Goal: Information Seeking & Learning: Compare options

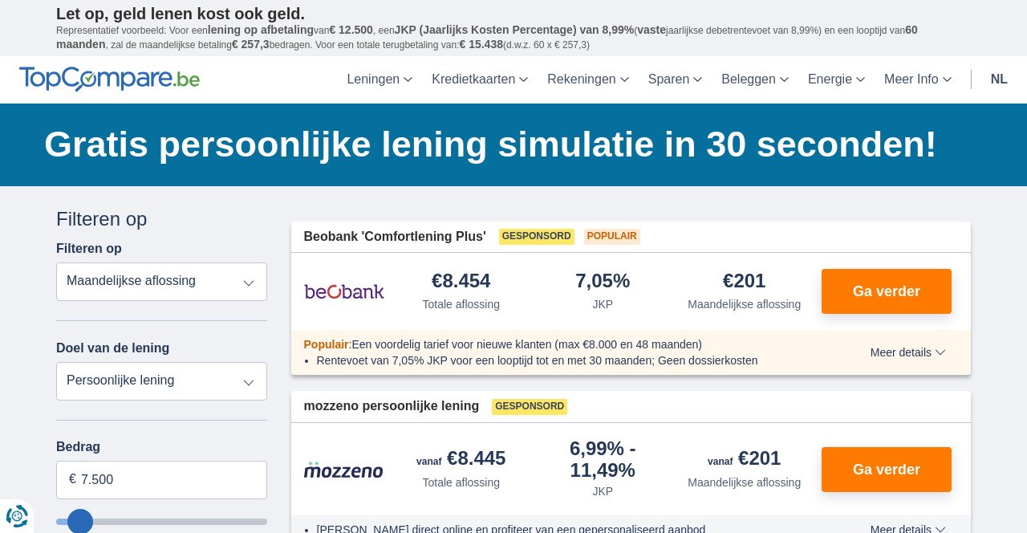
click at [247, 383] on select "Persoonlijke lening Auto Moto / fiets Mobilhome / caravan Renovatie Energie Sch…" at bounding box center [161, 381] width 211 height 38
click at [219, 480] on input "7.500" at bounding box center [161, 479] width 211 height 38
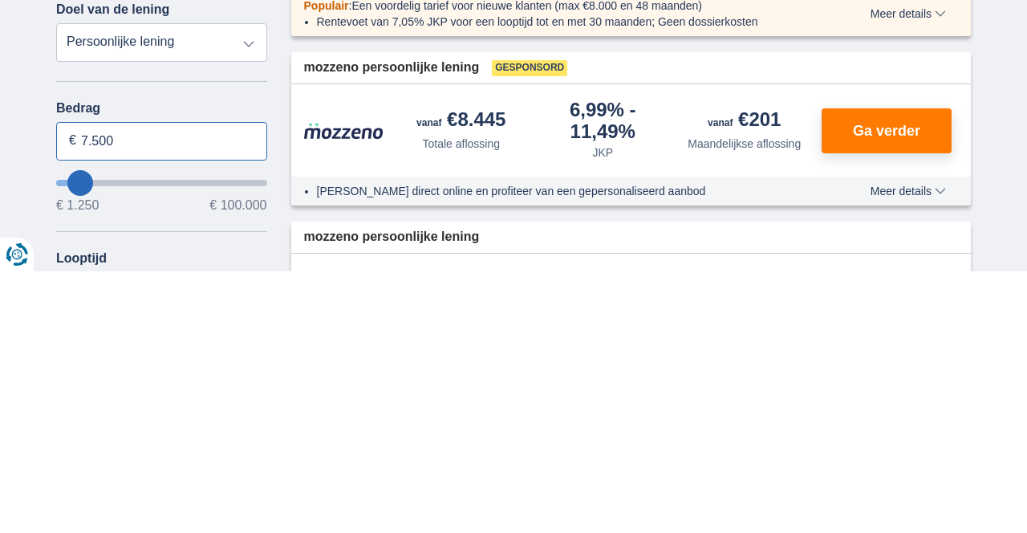
scroll to position [80, 0]
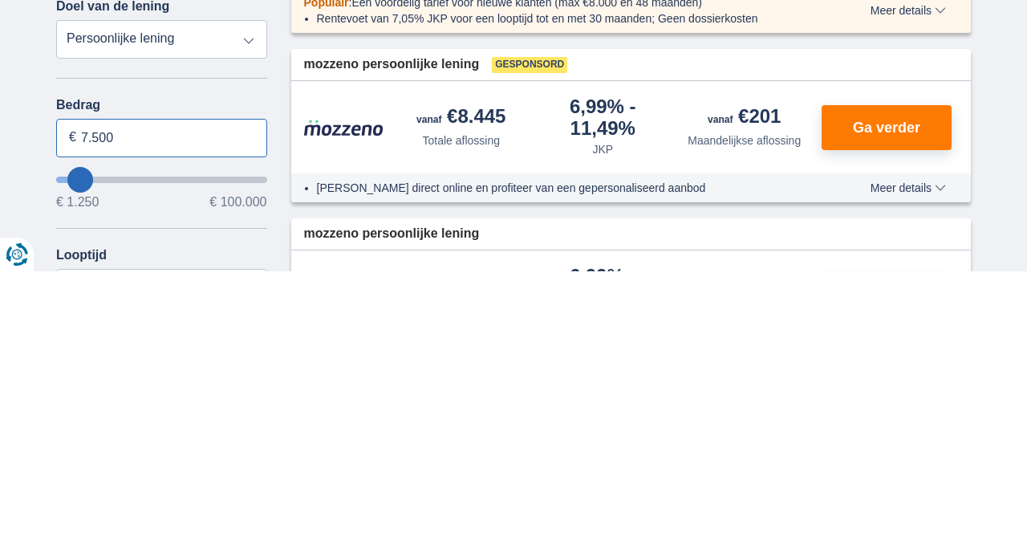
type input "6.250"
type input "6250"
type input "11.250"
type input "11250"
type input "12.250"
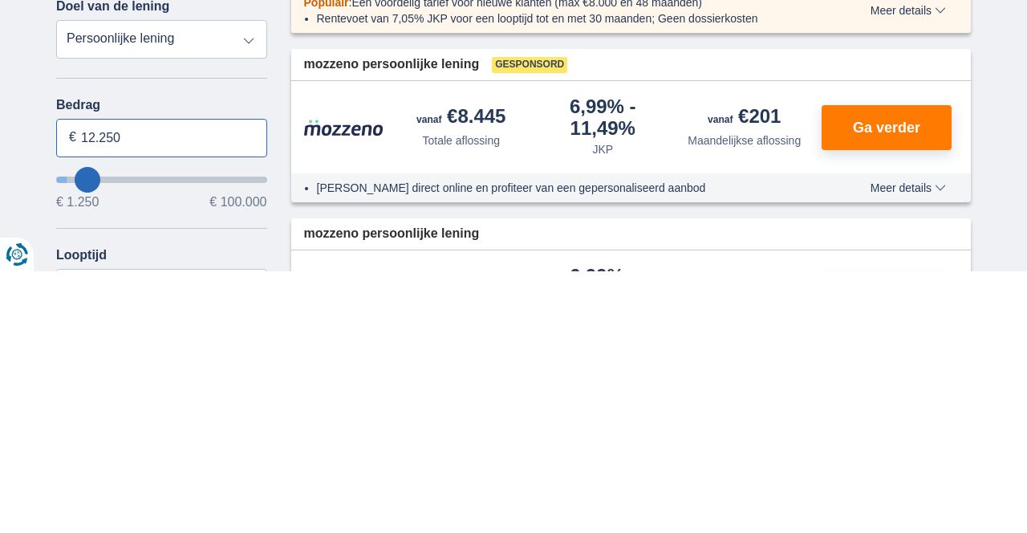
type input "12250"
type input "13.250"
type input "13250"
type input "16.250"
type input "16250"
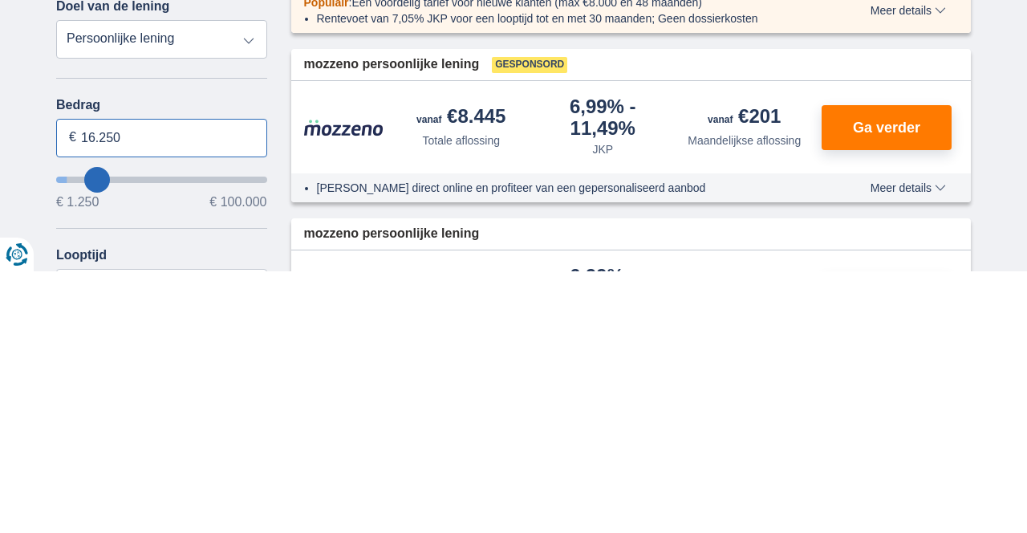
type input "17.250"
type input "17250"
select select "84"
type input "18.250"
type input "18250"
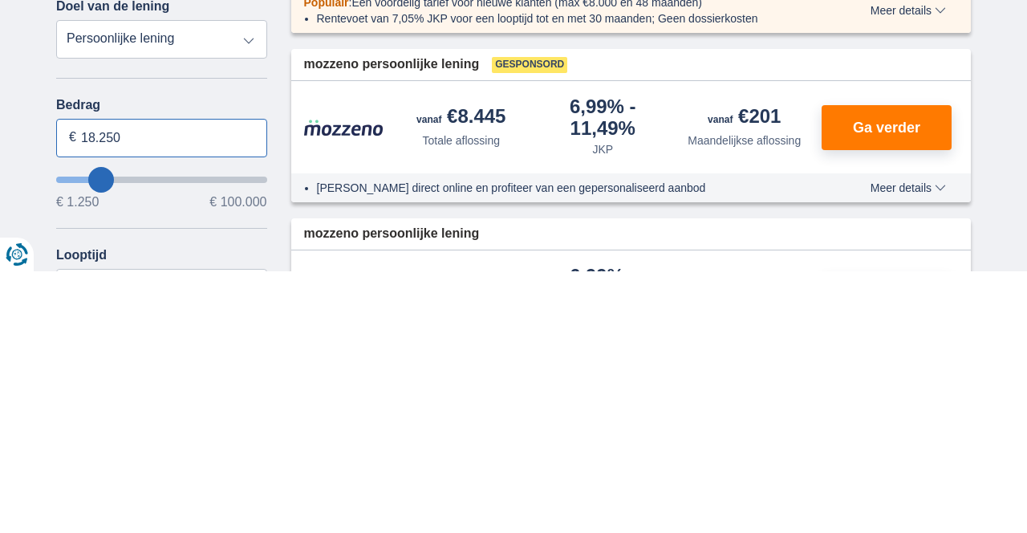
type input "19.250"
type input "19250"
type input "20.250"
type input "20250"
type input "21.250"
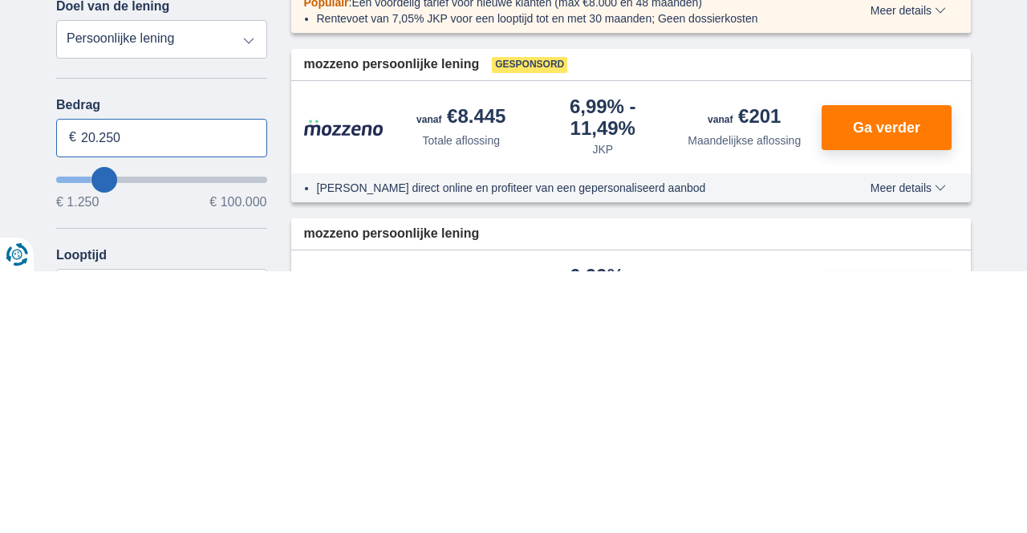
type input "21250"
select select "120"
type input "22.250"
type input "22250"
type input "23.250"
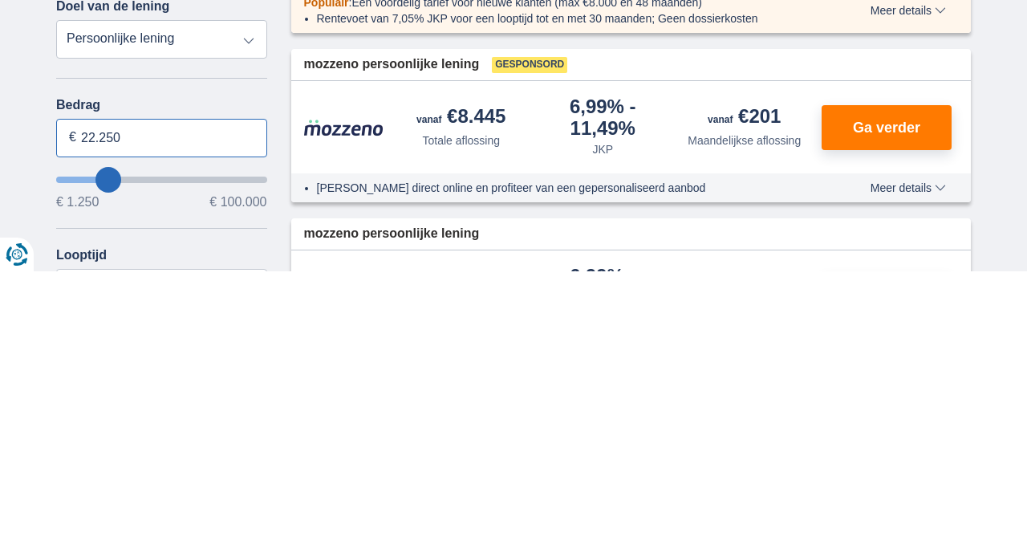
type input "23250"
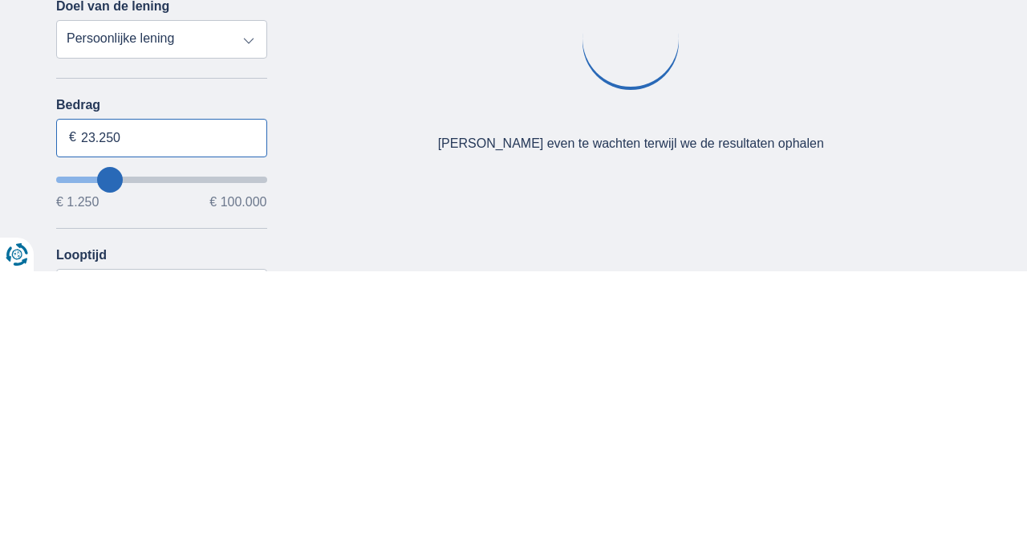
type input "24.250"
type input "24250"
type input "25.250"
type input "25250"
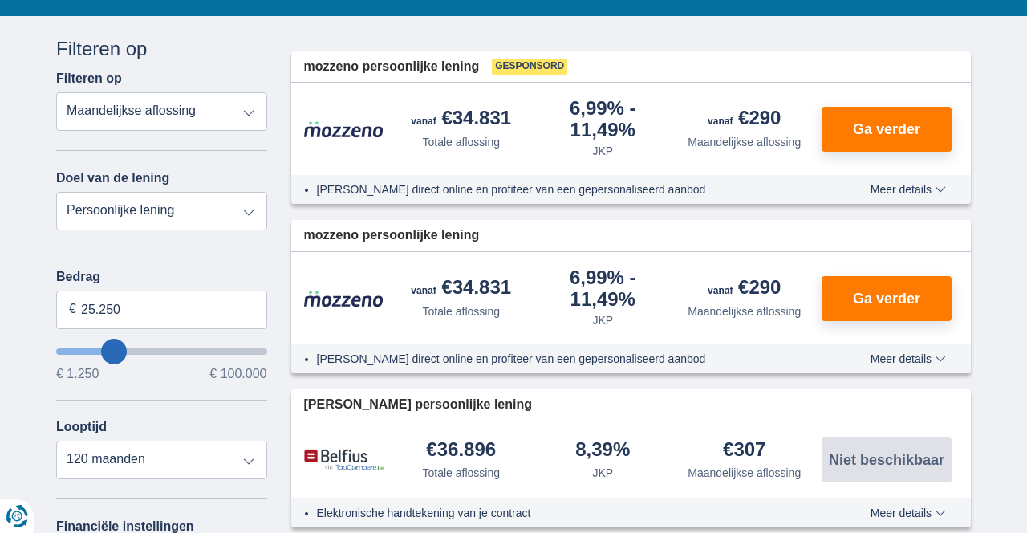
scroll to position [172, 0]
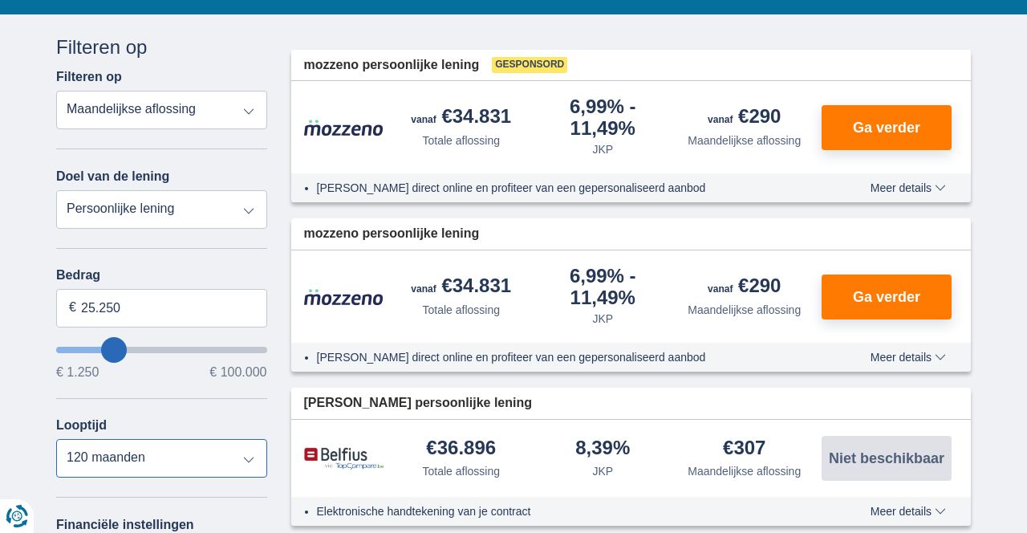
click at [254, 460] on select "12 maanden 18 maanden 24 maanden 30 maanden 36 maanden 42 maanden 48 maanden 60…" at bounding box center [161, 458] width 211 height 38
select select "60"
click at [56, 439] on select "12 maanden 18 maanden 24 maanden 30 maanden 36 maanden 42 maanden 48 maanden 60…" at bounding box center [161, 458] width 211 height 38
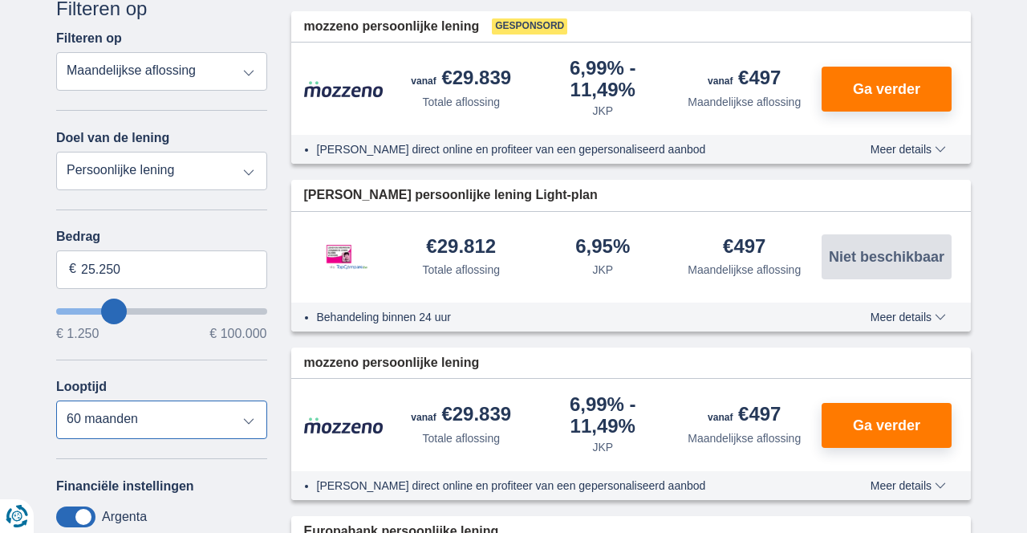
scroll to position [210, 0]
click at [948, 316] on button "Meer details Minder details" at bounding box center [907, 316] width 99 height 13
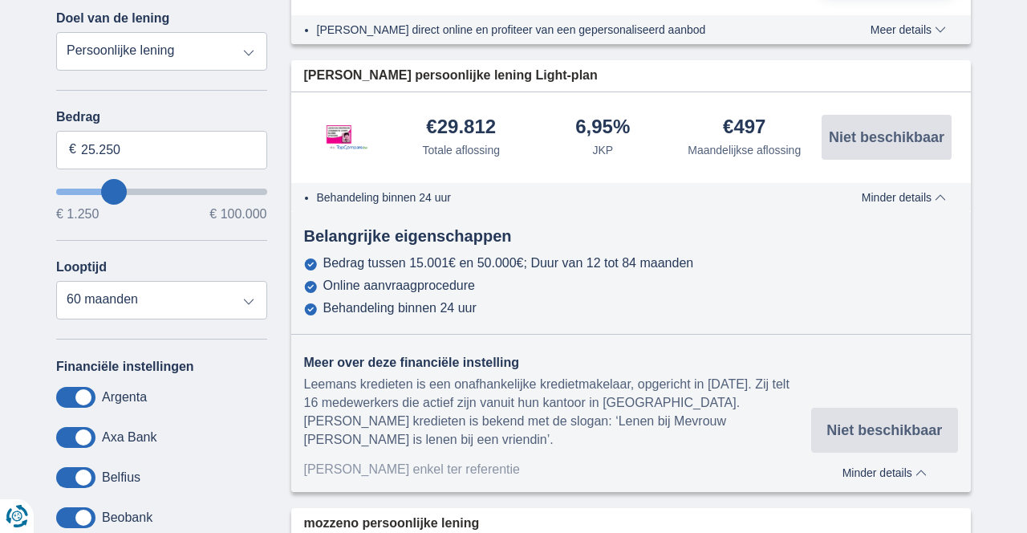
scroll to position [332, 0]
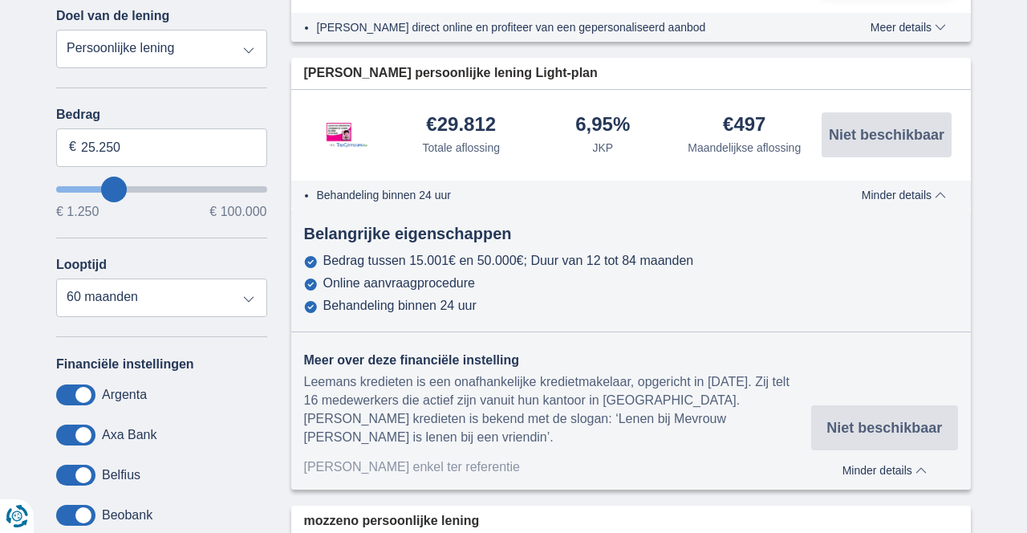
click at [935, 196] on span "Minder details" at bounding box center [903, 194] width 84 height 11
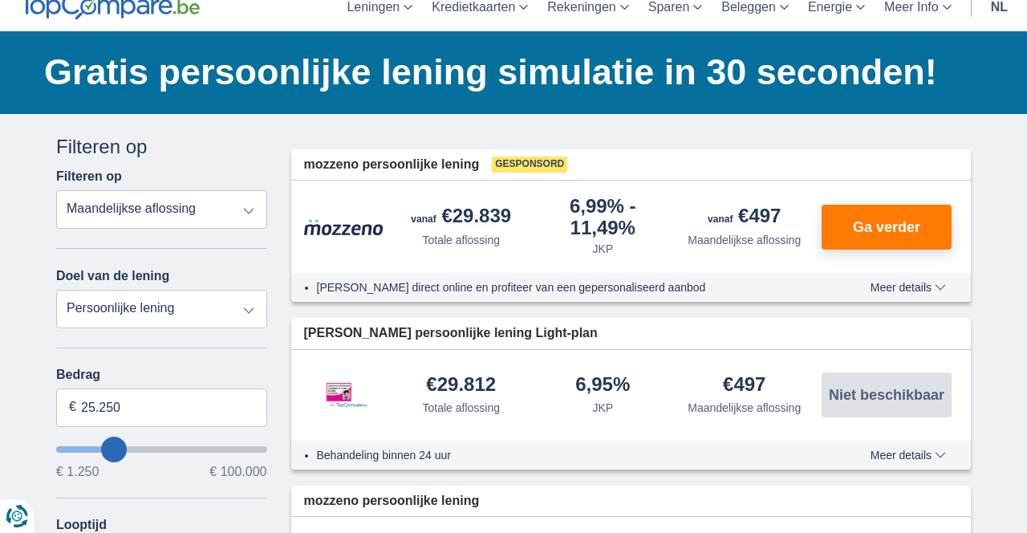
scroll to position [0, 0]
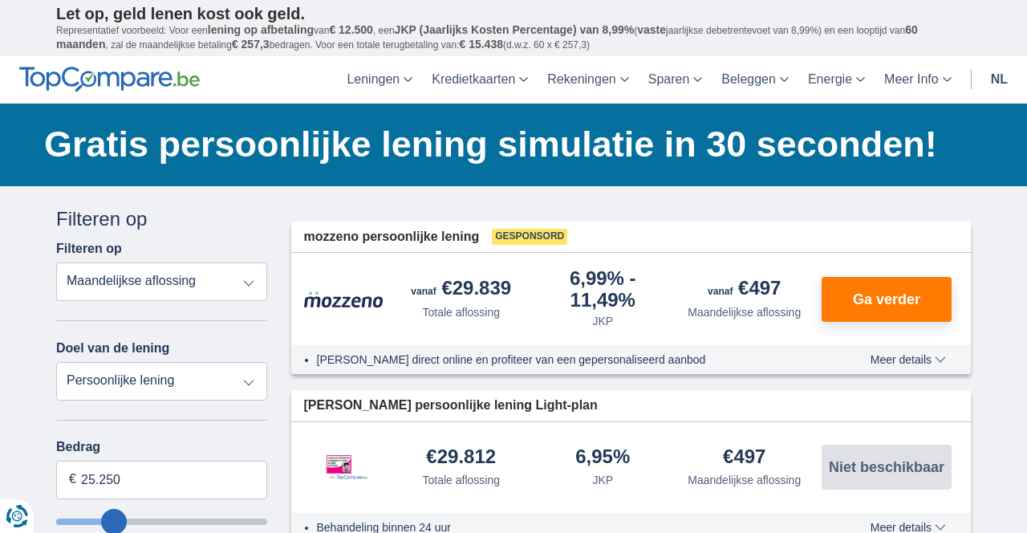
click at [245, 382] on select "Persoonlijke lening Auto Moto / fiets Mobilhome / caravan Renovatie Energie Sch…" at bounding box center [161, 381] width 211 height 38
select select "caravan"
click at [56, 362] on select "Persoonlijke lening Auto Moto / fiets Mobilhome / caravan Renovatie Energie Sch…" at bounding box center [161, 381] width 211 height 38
type input "15.000"
type input "15250"
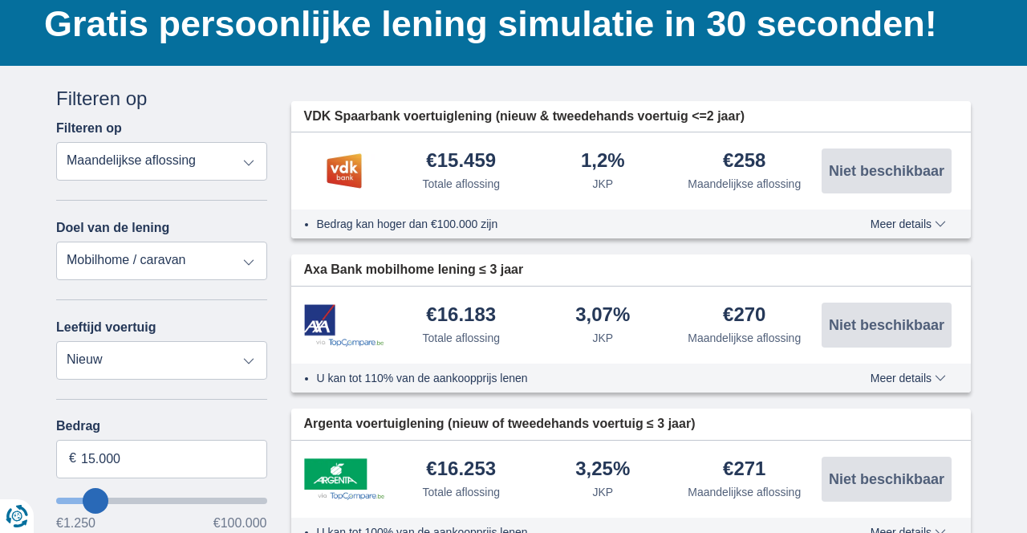
scroll to position [127, 0]
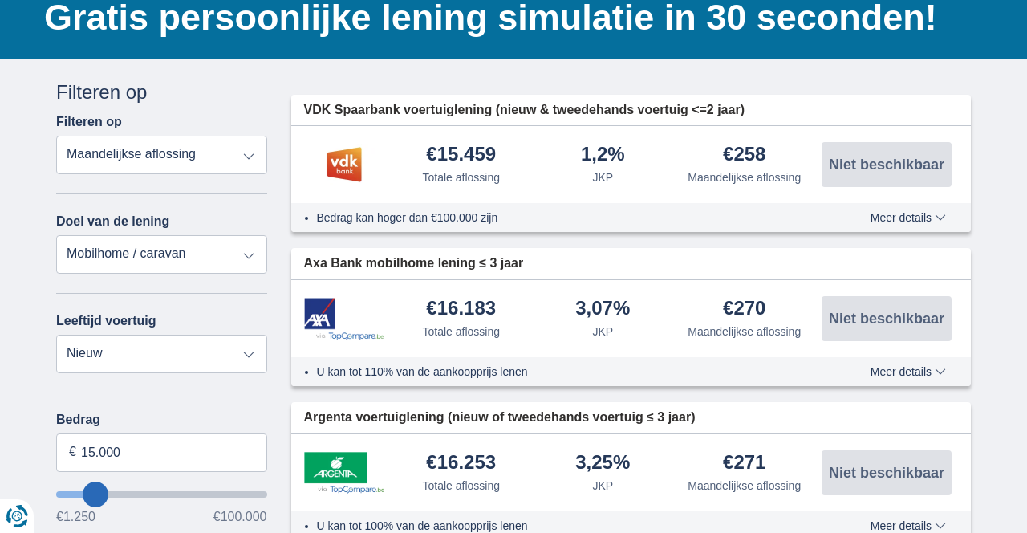
type input "14.250"
type input "14250"
type input "18.250"
type input "18250"
type input "19.250"
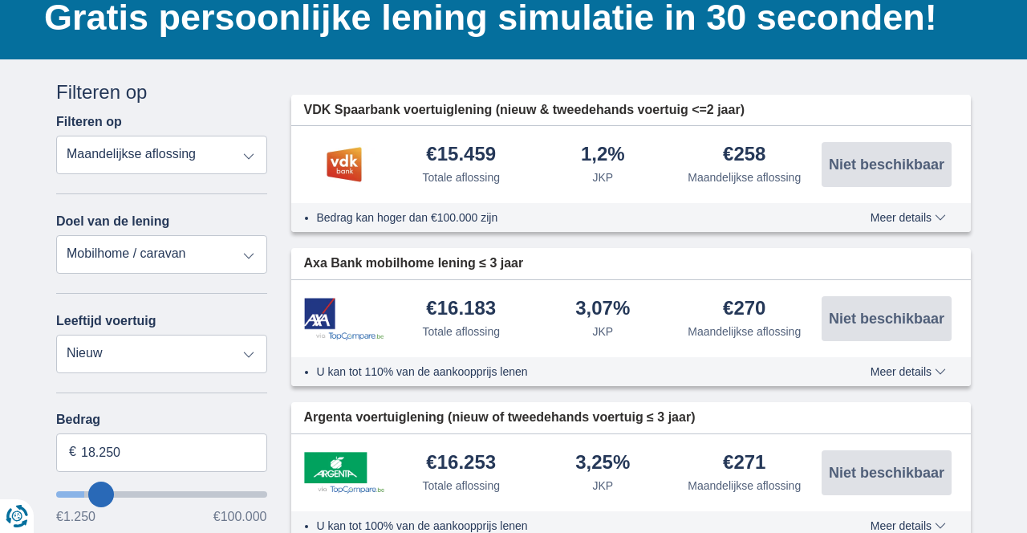
type input "19250"
type input "20.250"
type input "20250"
type input "21.250"
type input "21250"
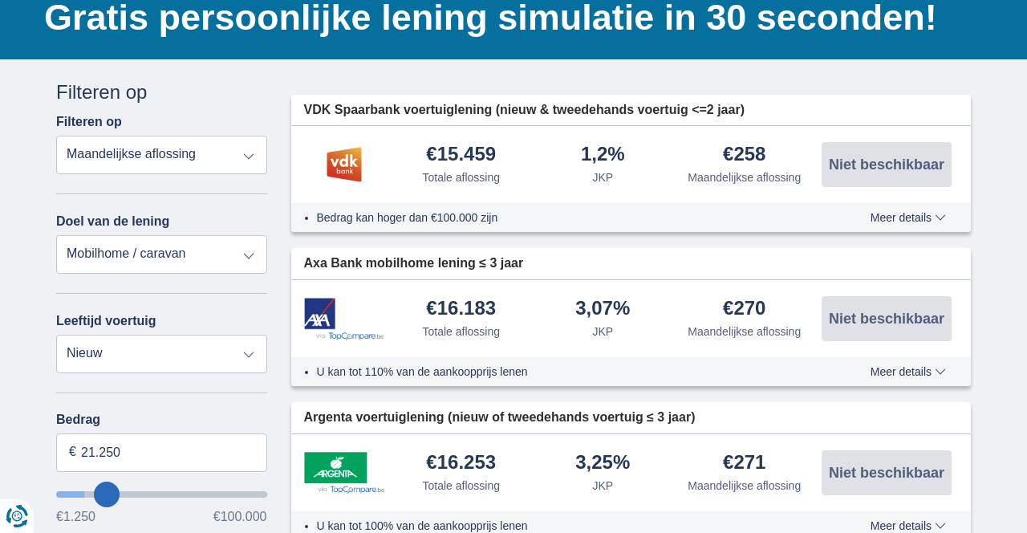
type input "22.250"
type input "22250"
type input "24.250"
type input "24250"
type input "25.250"
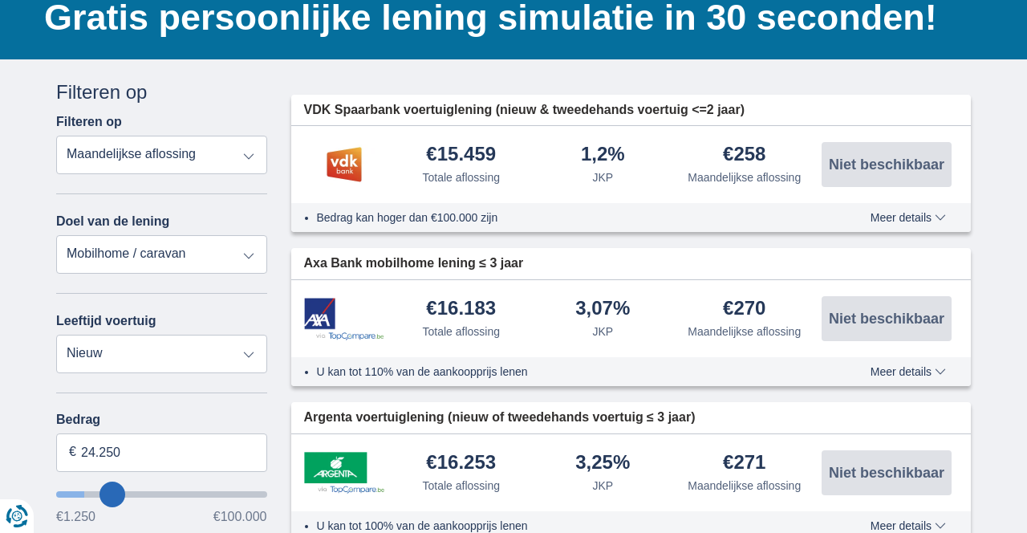
type input "25250"
type input "26.250"
type input "26250"
type input "27.250"
type input "27250"
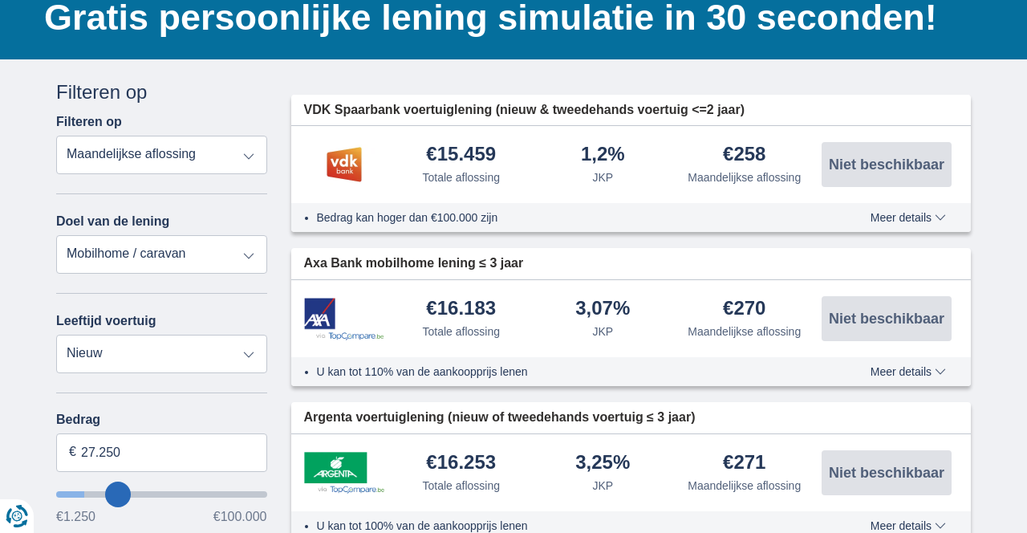
type input "28.250"
type input "28250"
type input "29.250"
type input "29250"
type input "30.250"
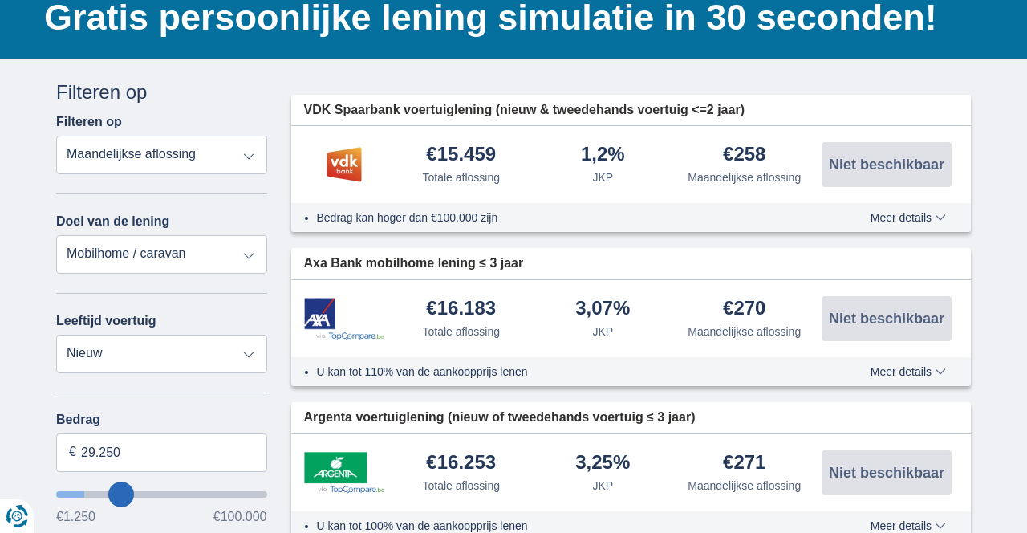
type input "30250"
type input "31.250"
type input "31250"
type input "32.250"
type input "32250"
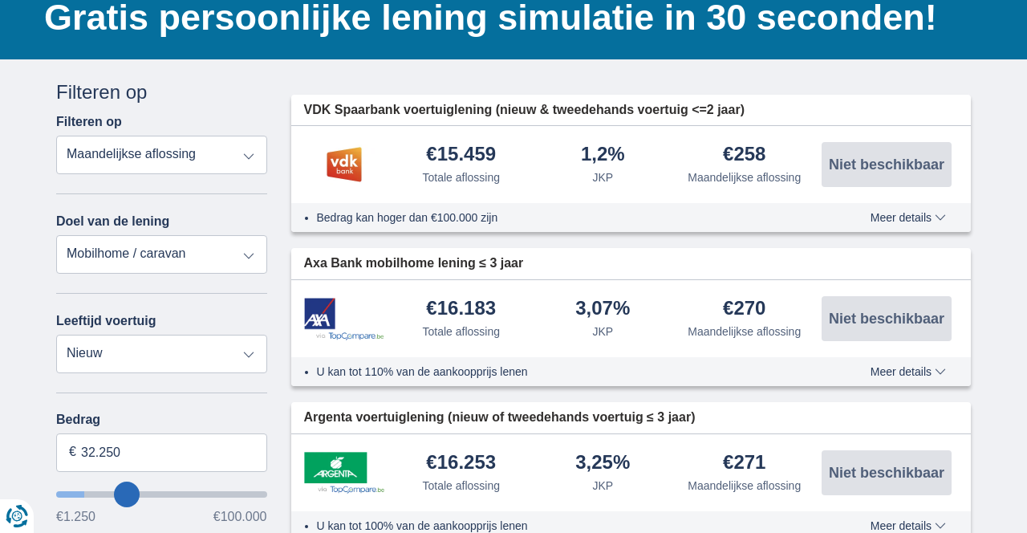
select select "120"
type input "33.250"
type input "33250"
type input "34.250"
type input "34250"
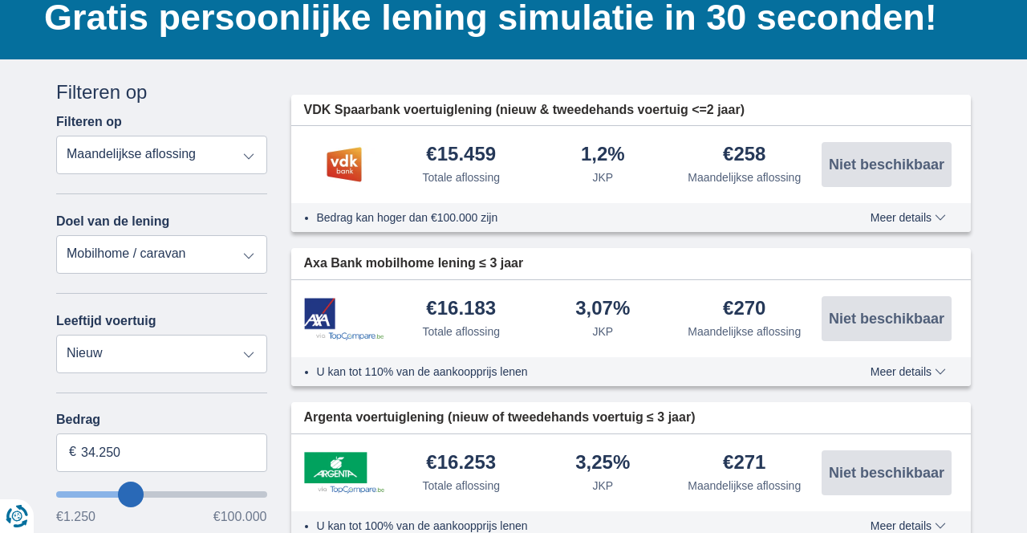
type input "35.250"
type input "35250"
type input "36.250"
type input "36250"
type input "37.250"
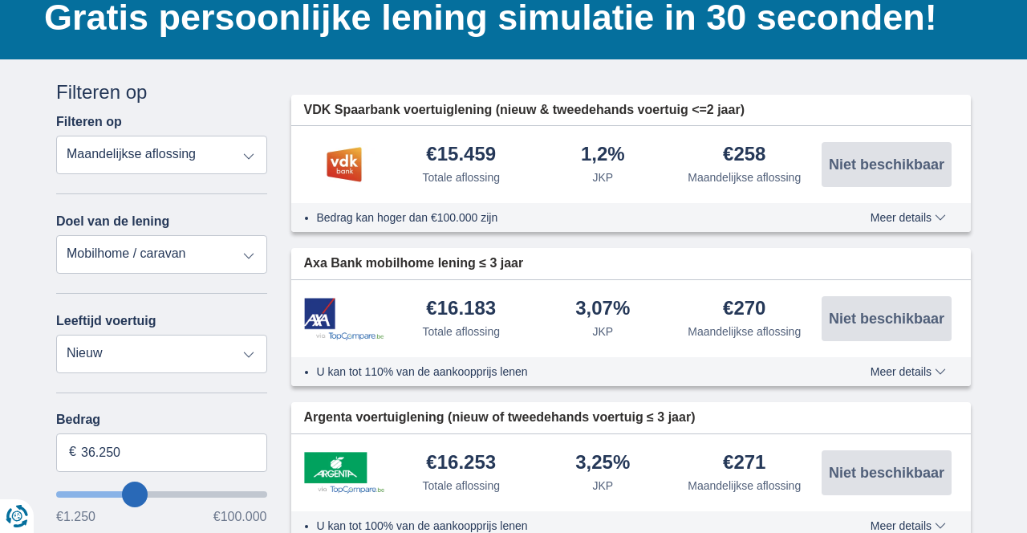
type input "37250"
type input "38.250"
type input "38250"
type input "37.250"
type input "37250"
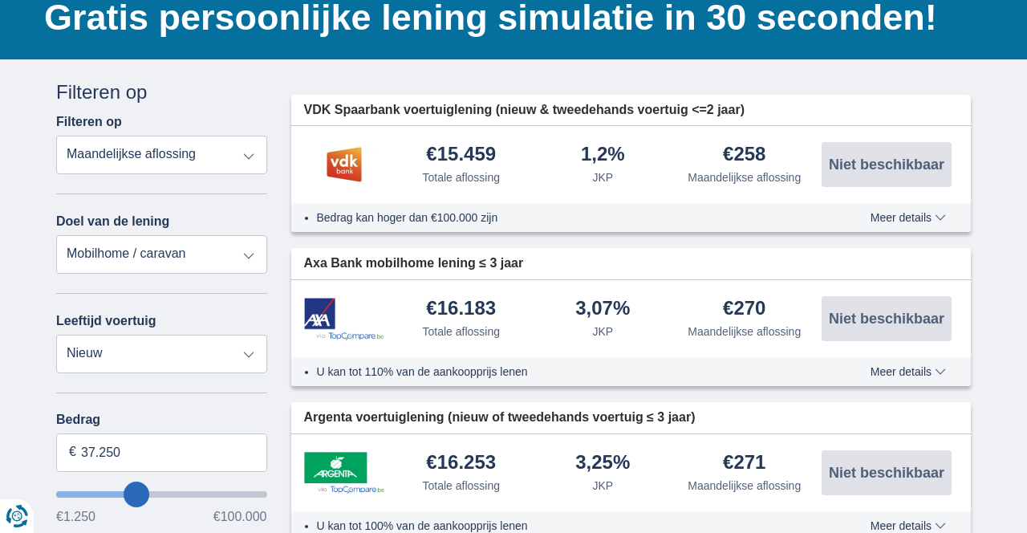
type input "36.250"
type input "36250"
type input "35.250"
type input "35250"
type input "34.250"
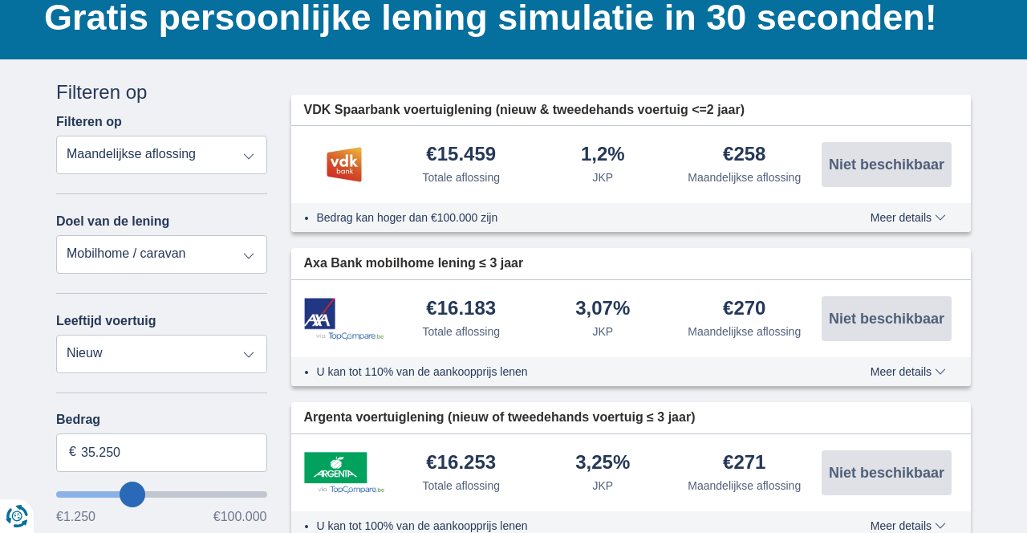
type input "34250"
type input "33.250"
type input "33250"
type input "32.250"
type input "32250"
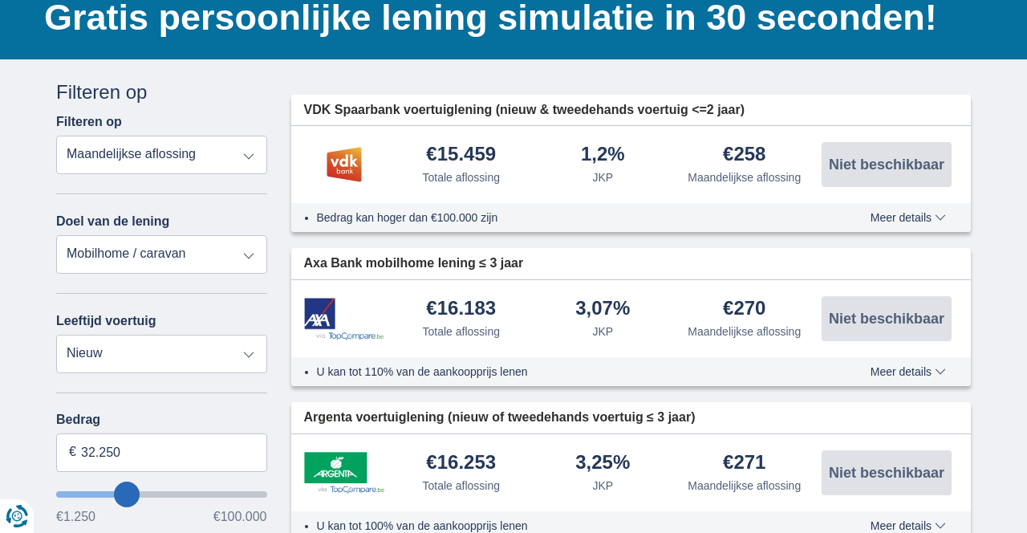
type input "31.250"
type input "31250"
type input "30.250"
type input "30250"
type input "29.250"
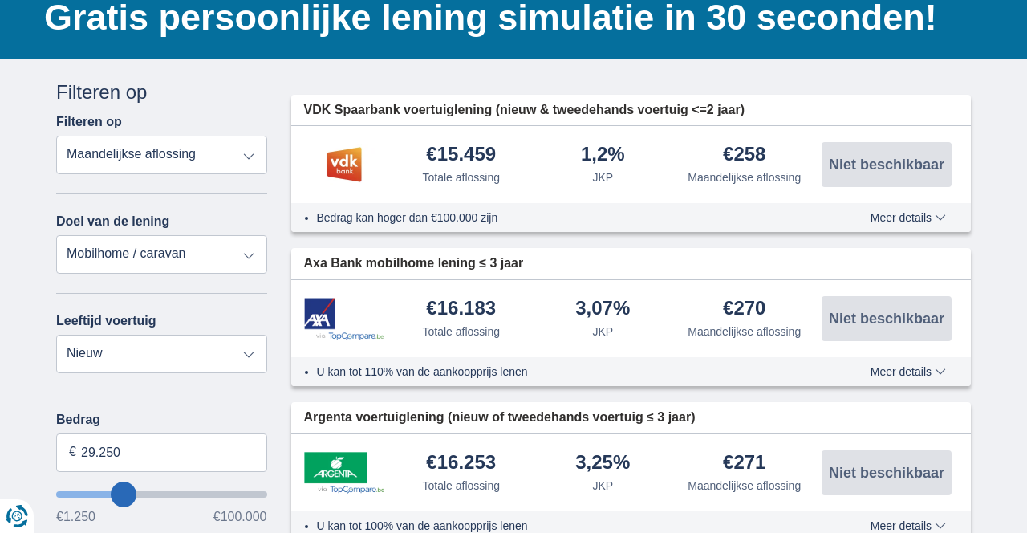
type input "29250"
type input "28.250"
type input "28250"
type input "27.250"
type input "27250"
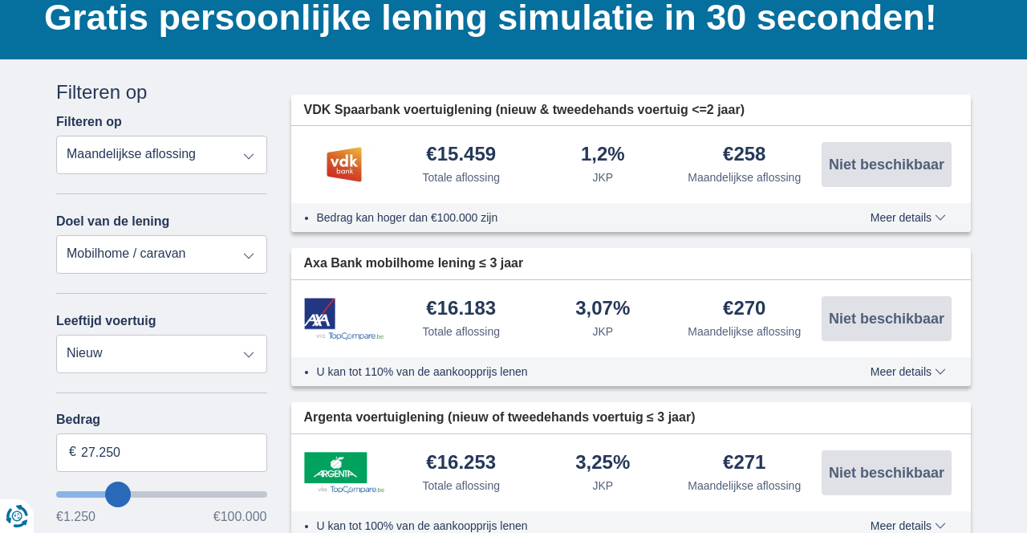
type input "26.250"
type input "26250"
type input "25.250"
type input "25250"
type input "24.250"
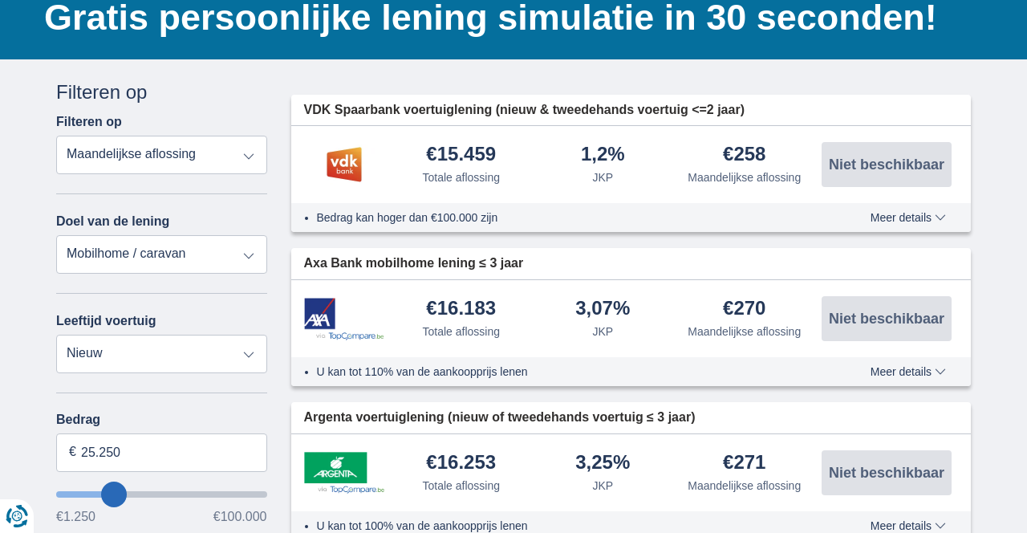
type input "24250"
type input "25.250"
type input "25250"
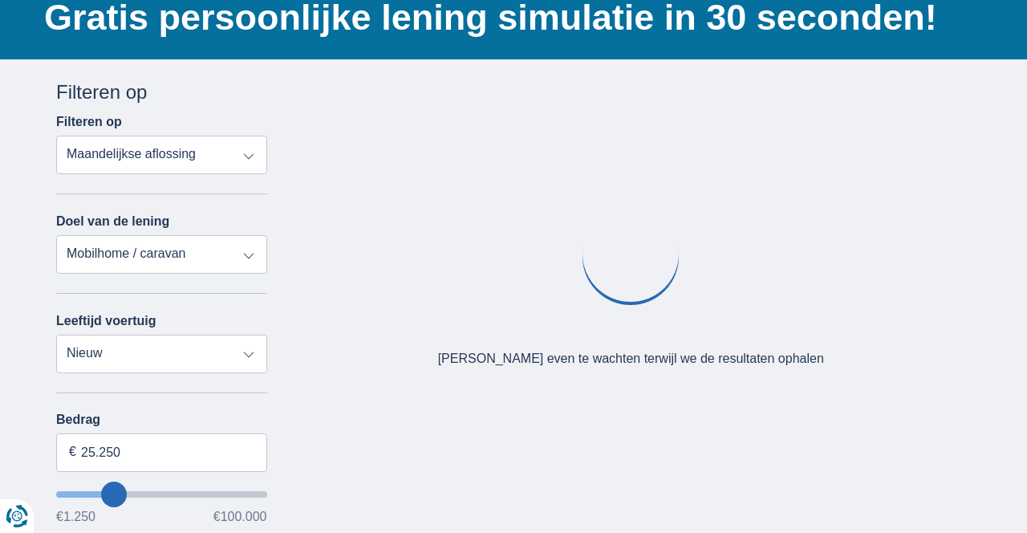
type input "26.250"
type input "26250"
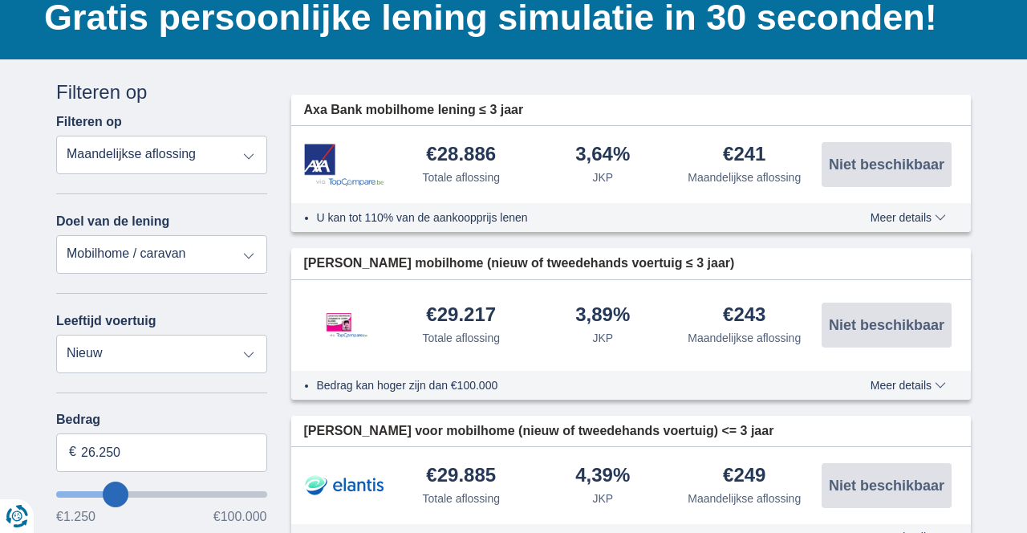
type input "25.250"
type input "25250"
type input "24.250"
type input "24250"
type input "23.250"
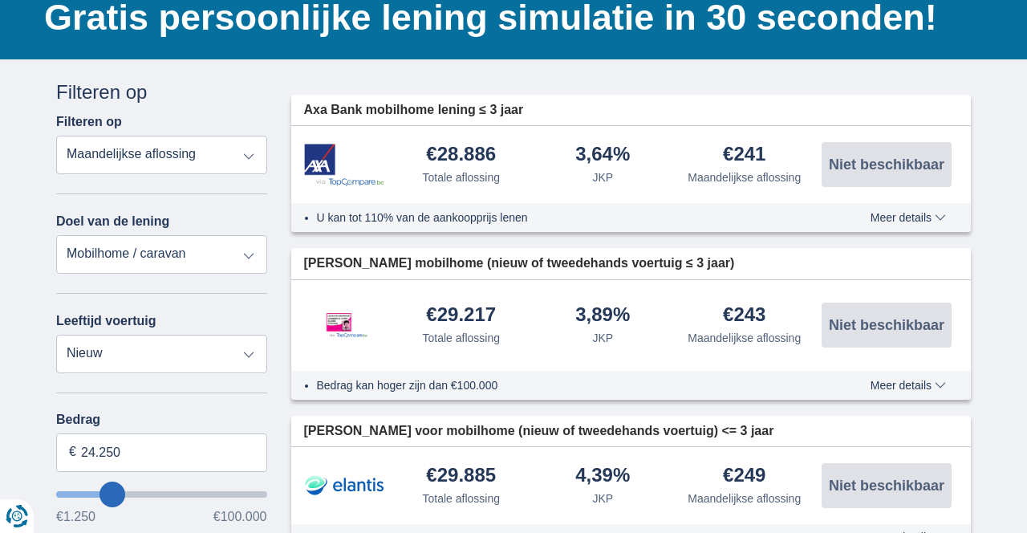
type input "23250"
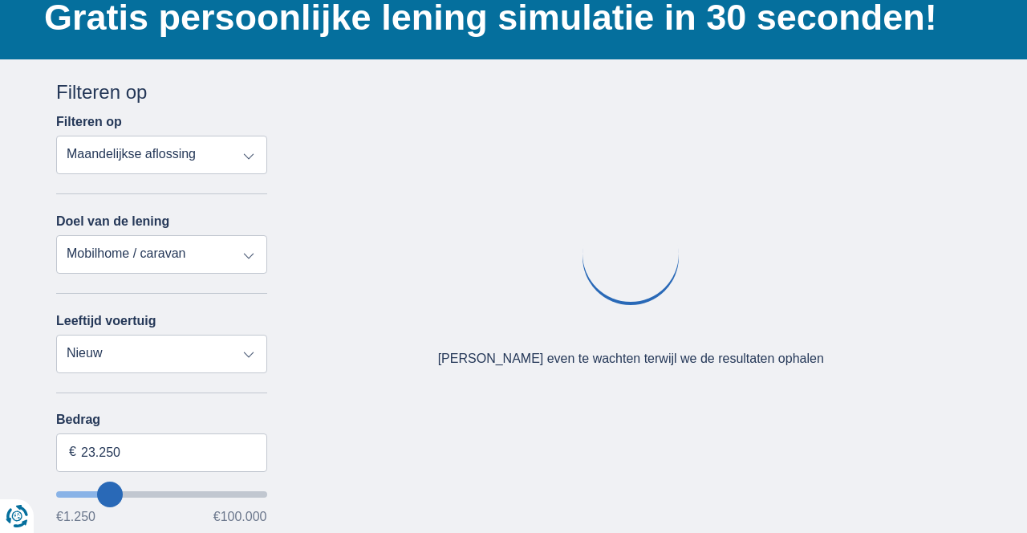
type input "24.250"
type input "24250"
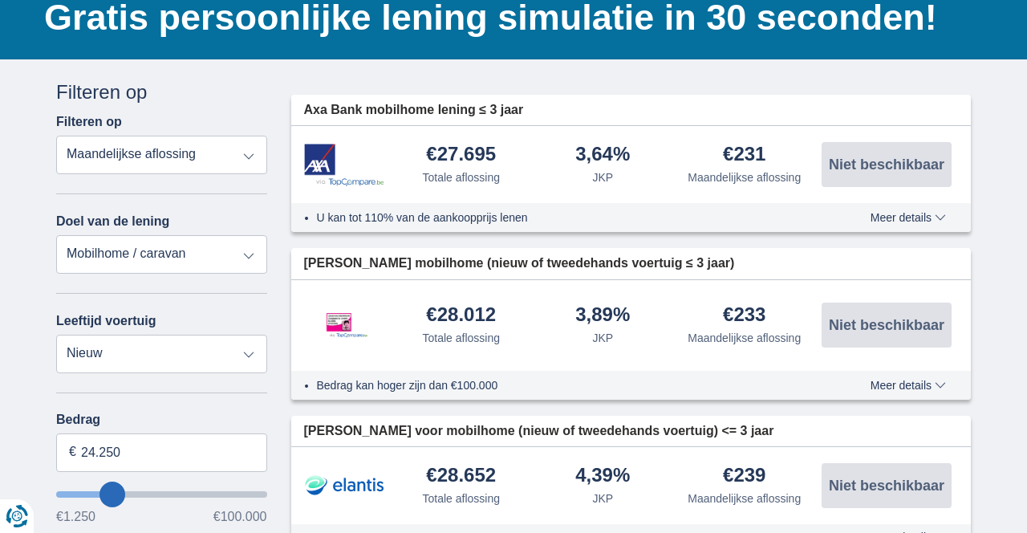
type input "25.250"
type input "25250"
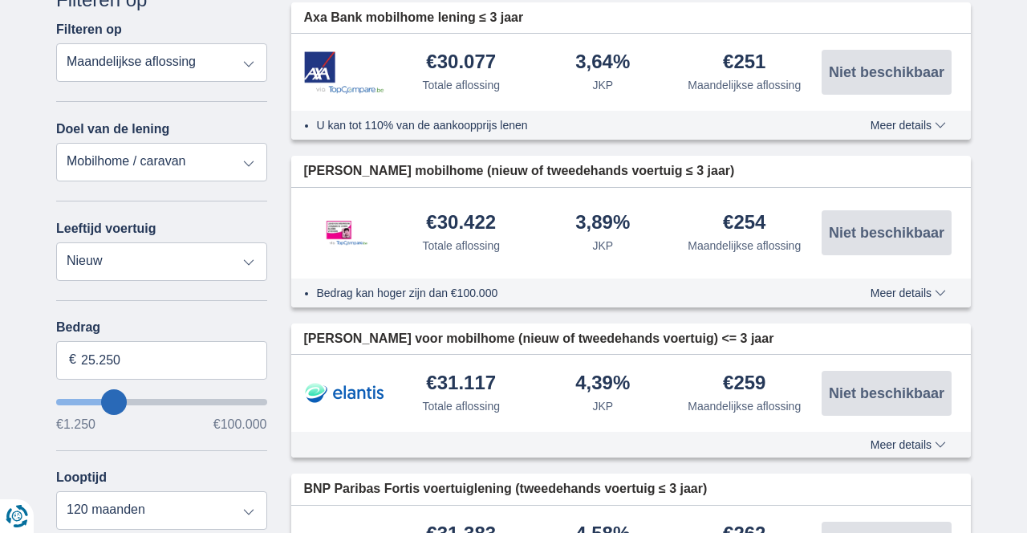
scroll to position [223, 0]
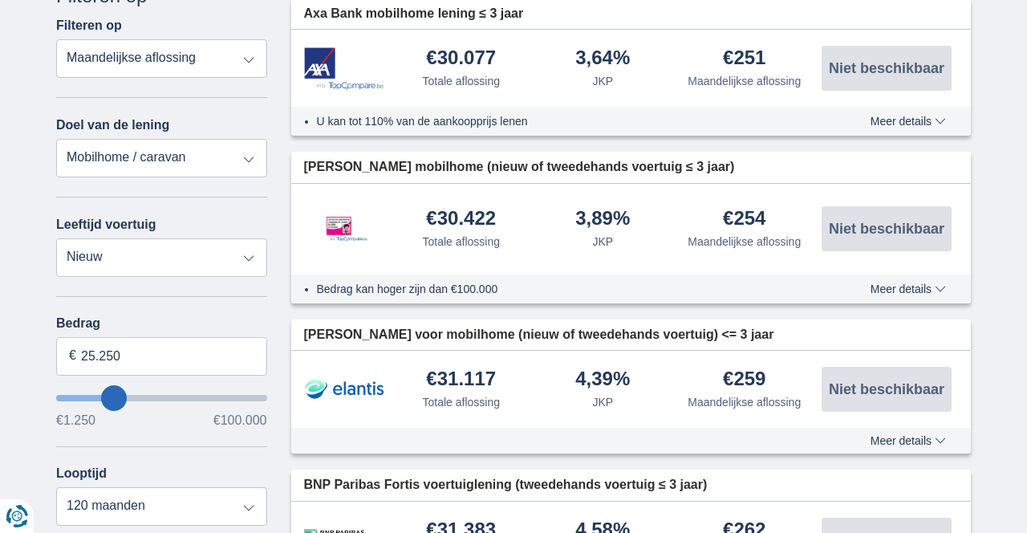
type input "24.250"
type input "24250"
type input "28.250"
type input "28250"
type input "29.250"
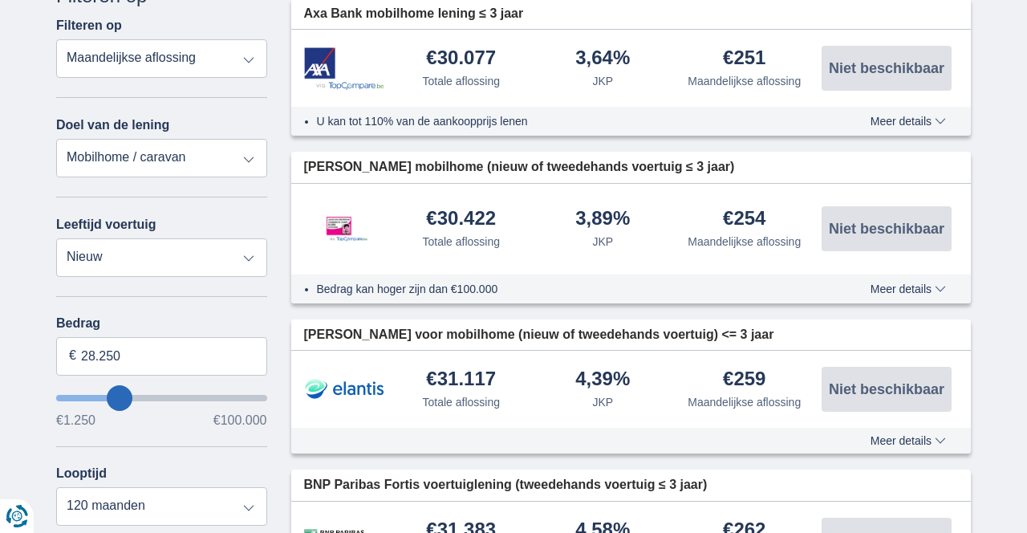
type input "29250"
type input "30.250"
type input "30250"
type input "32.250"
type input "32250"
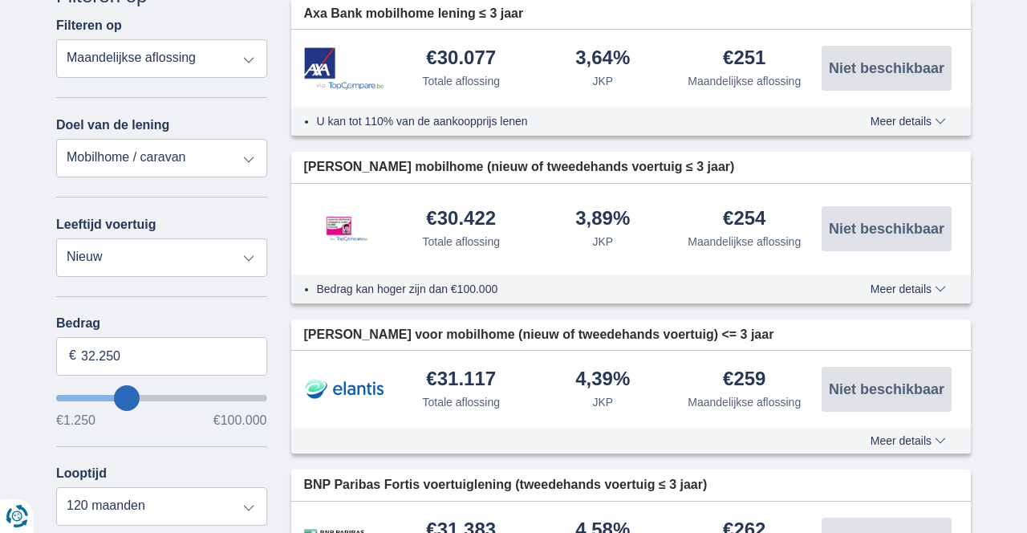
type input "33.250"
type input "33250"
type input "34.250"
type input "34250"
type input "35.250"
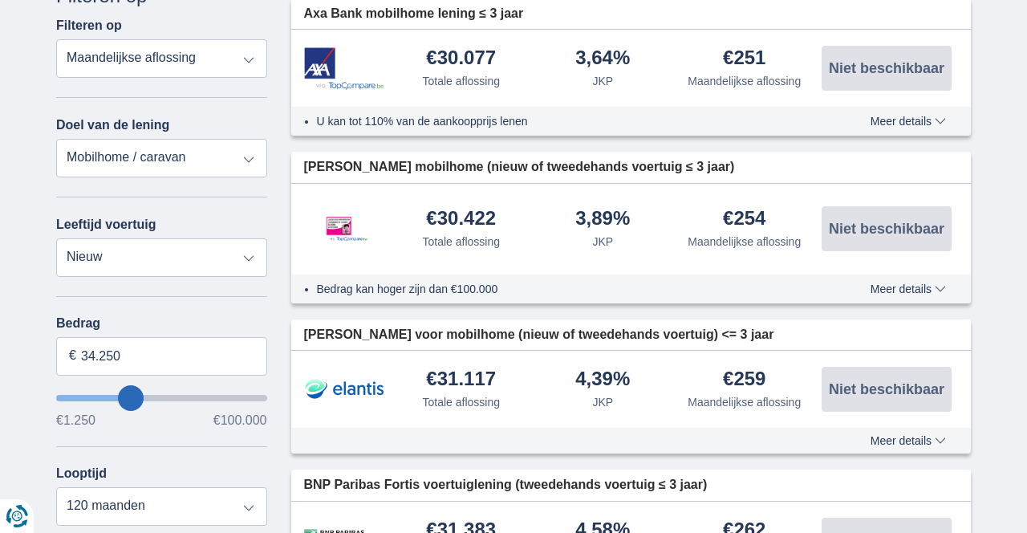
type input "35250"
type input "36.250"
type input "36250"
type input "37.250"
type input "37250"
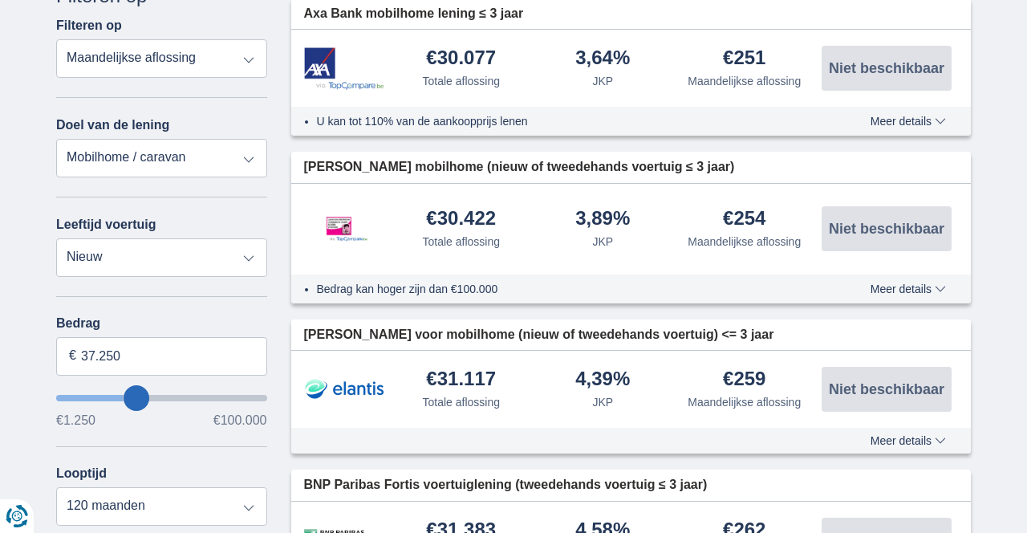
type input "38.250"
type input "38250"
type input "39.250"
type input "39250"
type input "40.250"
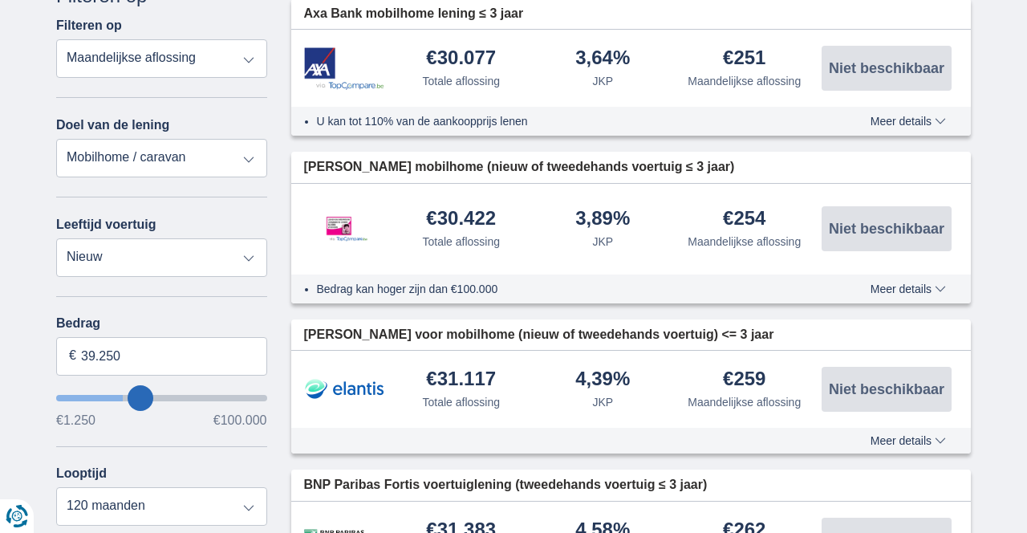
type input "40250"
type input "41.250"
type input "41250"
type input "42.250"
type input "42250"
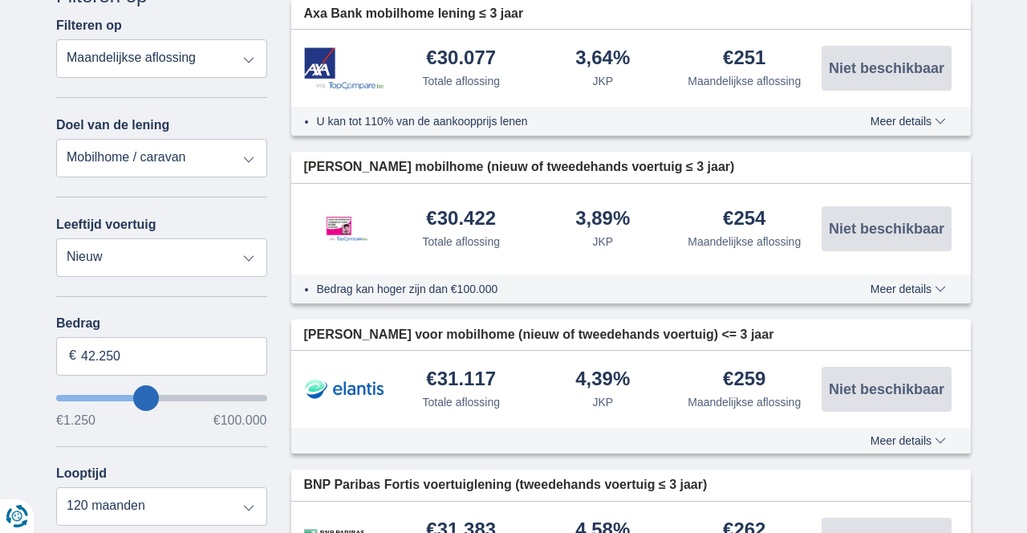
type input "43.250"
type input "43250"
type input "44.250"
type input "44250"
type input "43.250"
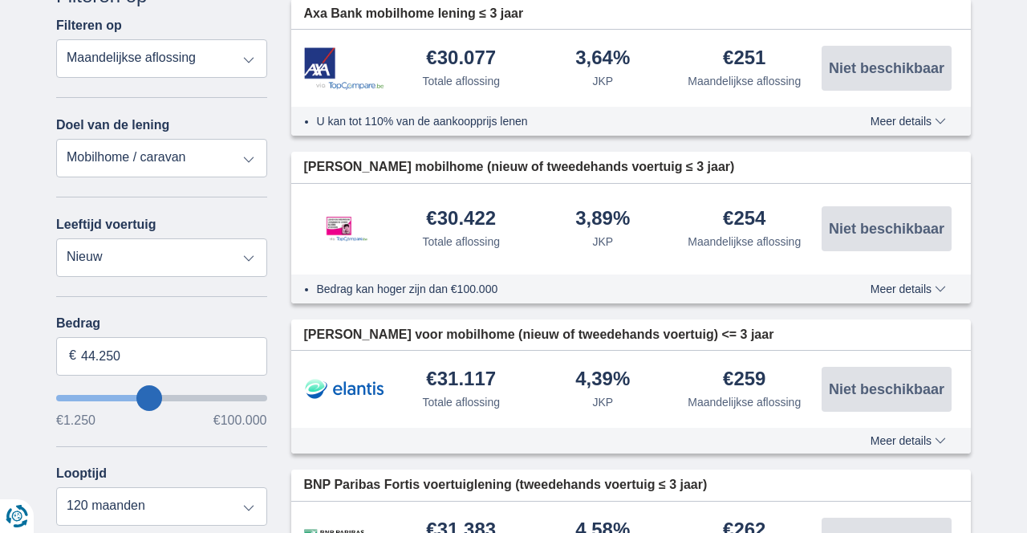
type input "43250"
type input "42.250"
type input "42250"
type input "41.250"
type input "41250"
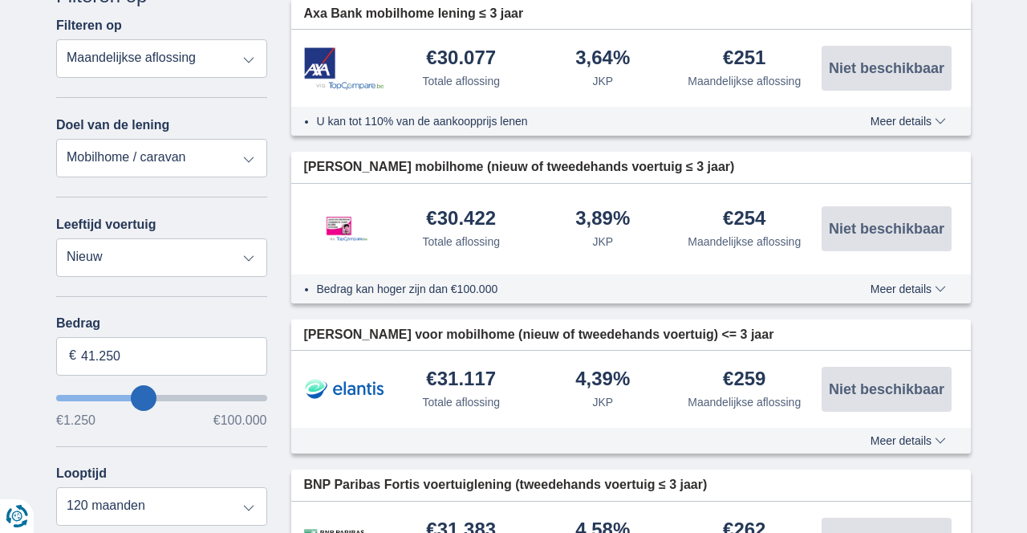
type input "40.250"
type input "40250"
type input "39.250"
type input "39250"
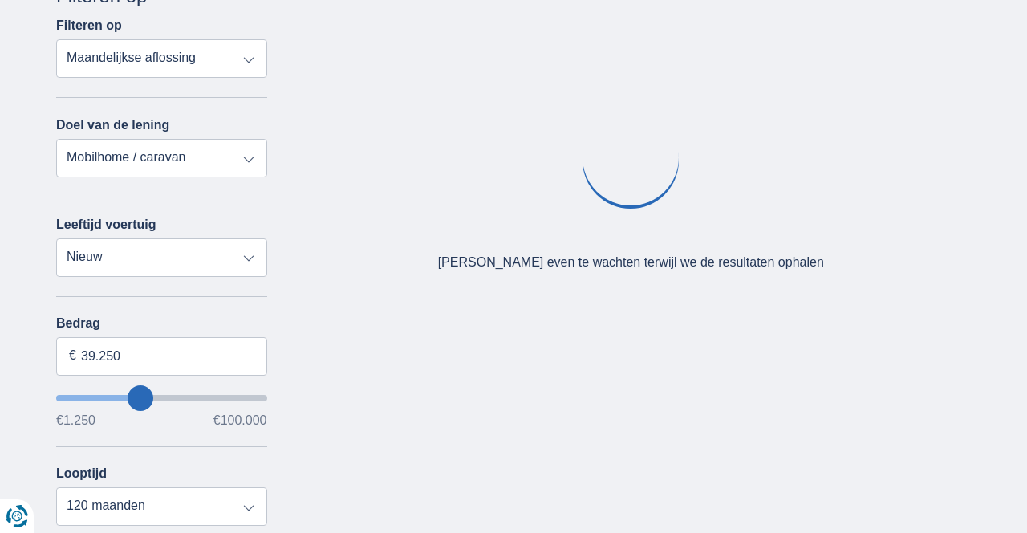
type input "38.250"
type input "38250"
type input "37.250"
type input "37250"
type input "36.250"
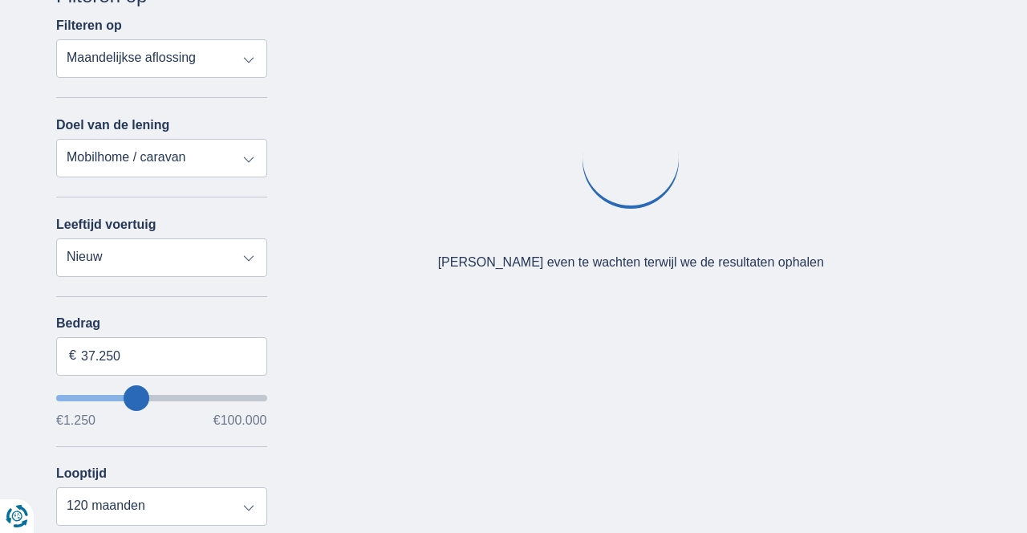
type input "36250"
type input "35.250"
type input "35250"
type input "34.250"
type input "34250"
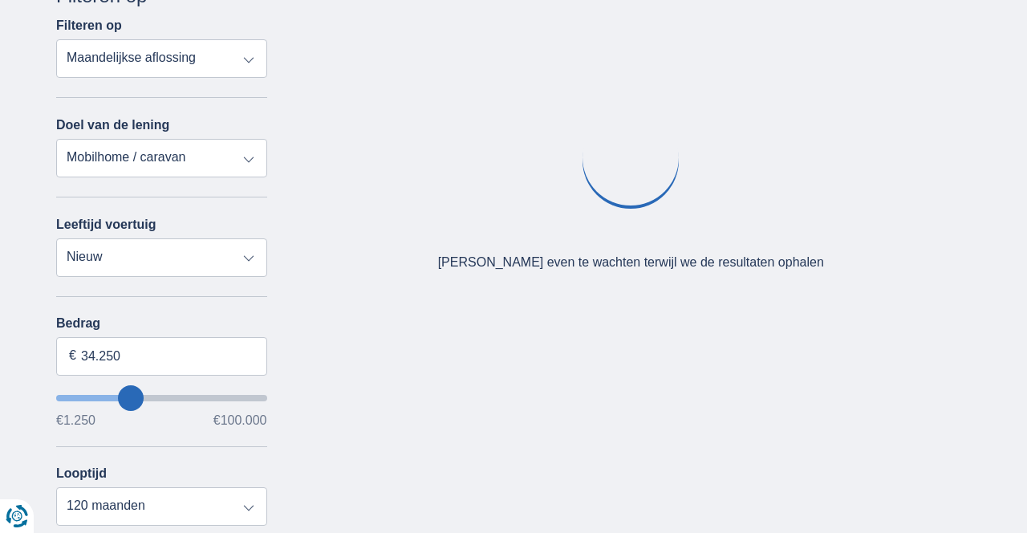
type input "35.250"
type input "35250"
type input "34.250"
type input "34250"
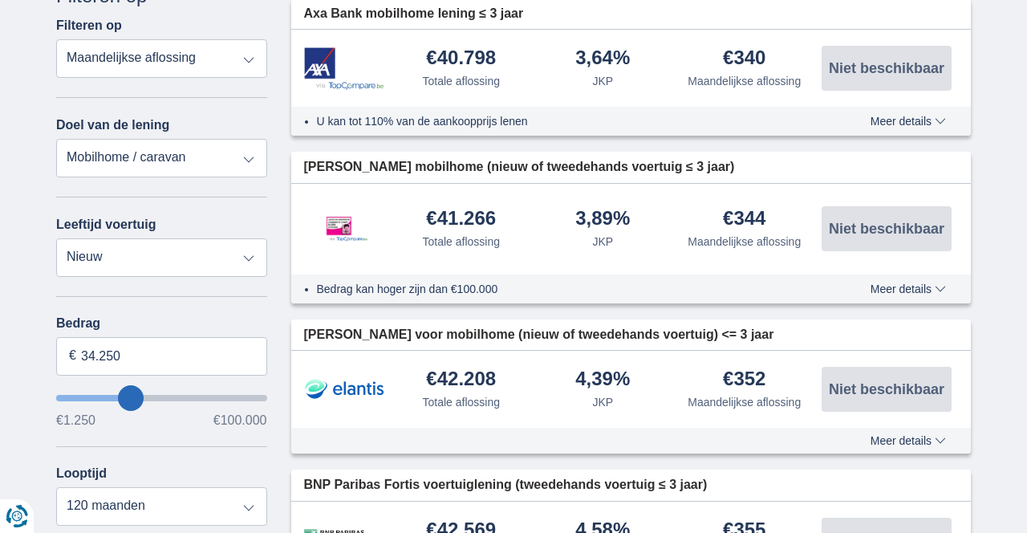
click at [253, 164] on select "Persoonlijke lening Auto Moto / fiets Mobilhome / caravan Renovatie Energie Sch…" at bounding box center [161, 158] width 211 height 38
select select "vehicleLoan"
click at [56, 139] on select "Persoonlijke lening Auto Moto / fiets Mobilhome / caravan Renovatie Energie Sch…" at bounding box center [161, 158] width 211 height 38
select select "3-4"
type input "15.000"
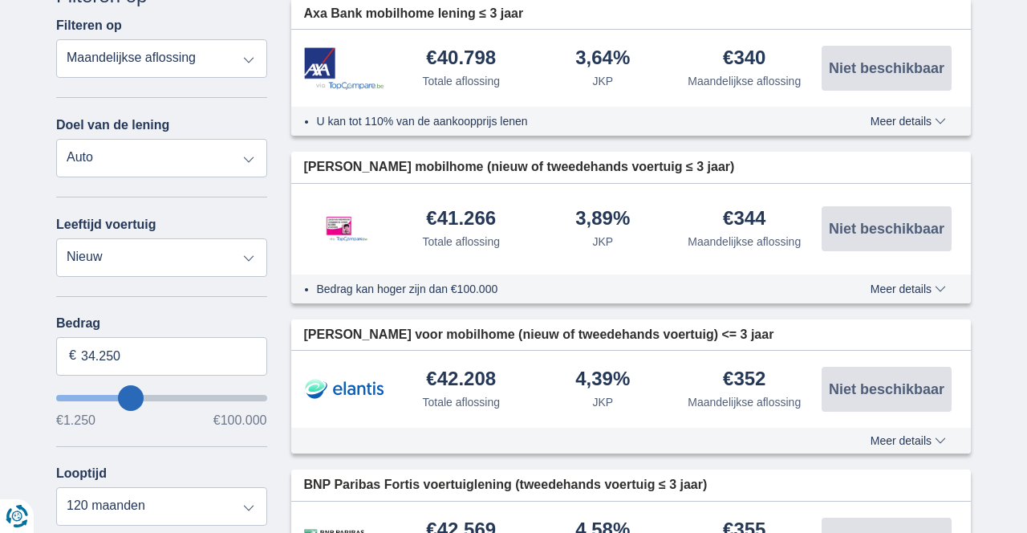
type input "15250"
select select "60"
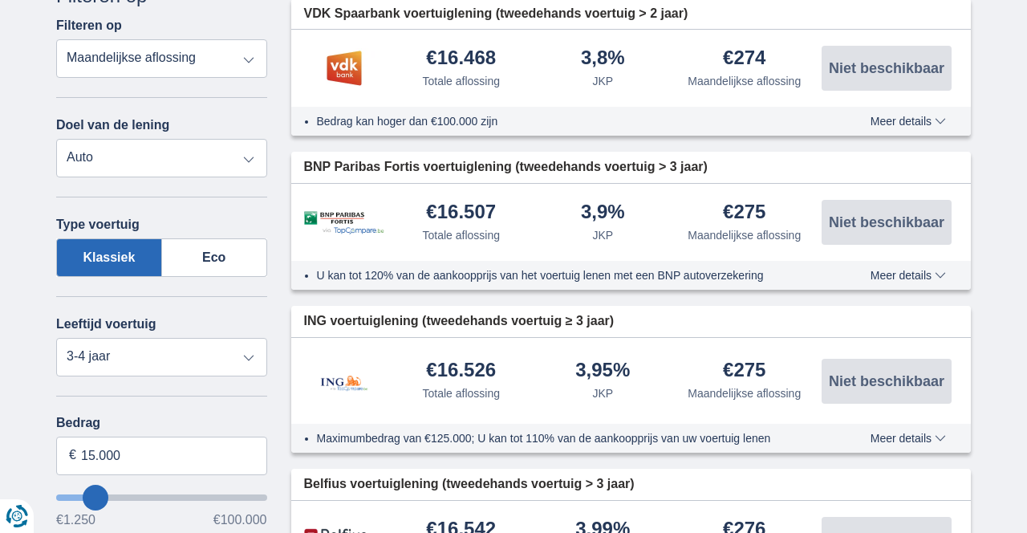
type input "22.250"
type input "22250"
type input "23.250"
type input "23250"
type input "24.250"
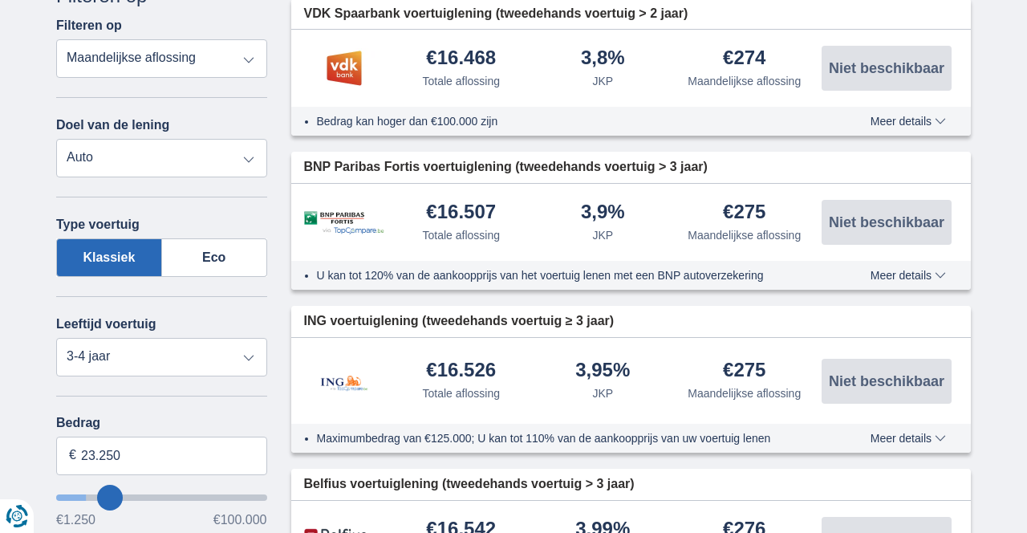
type input "24250"
type input "25.250"
type input "25250"
type input "26.250"
type input "26250"
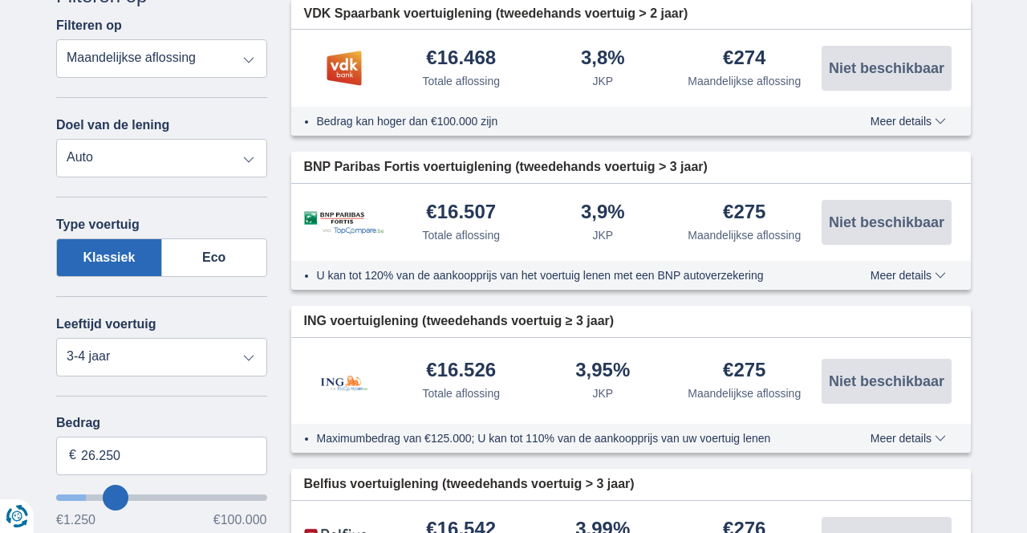
select select "120"
type input "27.250"
type input "27250"
type input "28.250"
type input "28250"
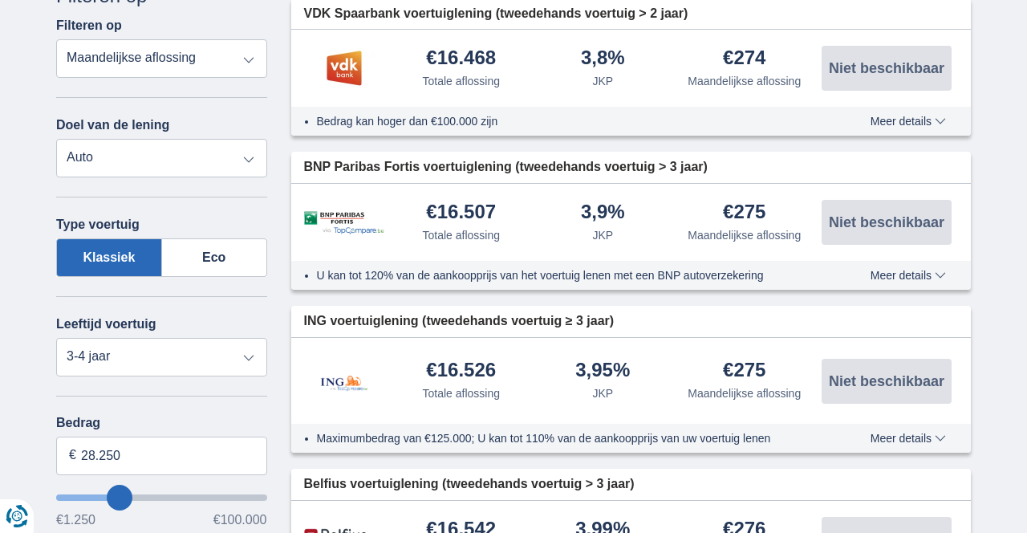
type input "29.250"
type input "29250"
type input "30.250"
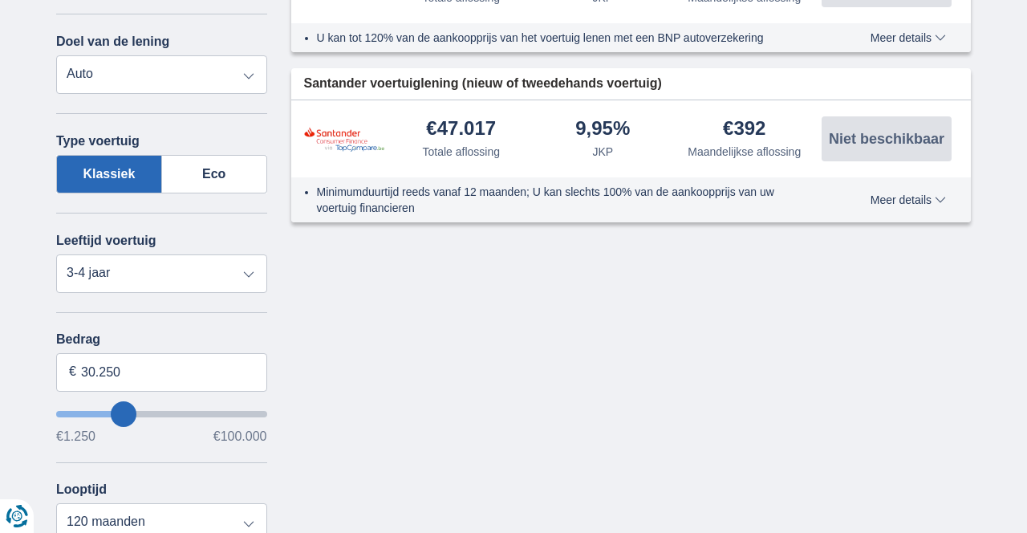
scroll to position [307, 0]
click at [245, 521] on select "12 maanden 18 maanden 24 maanden 30 maanden 36 maanden 42 maanden 48 maanden 60…" at bounding box center [161, 521] width 211 height 38
click at [56, 502] on select "12 maanden 18 maanden 24 maanden 30 maanden 36 maanden 42 maanden 48 maanden 60…" at bounding box center [161, 521] width 211 height 38
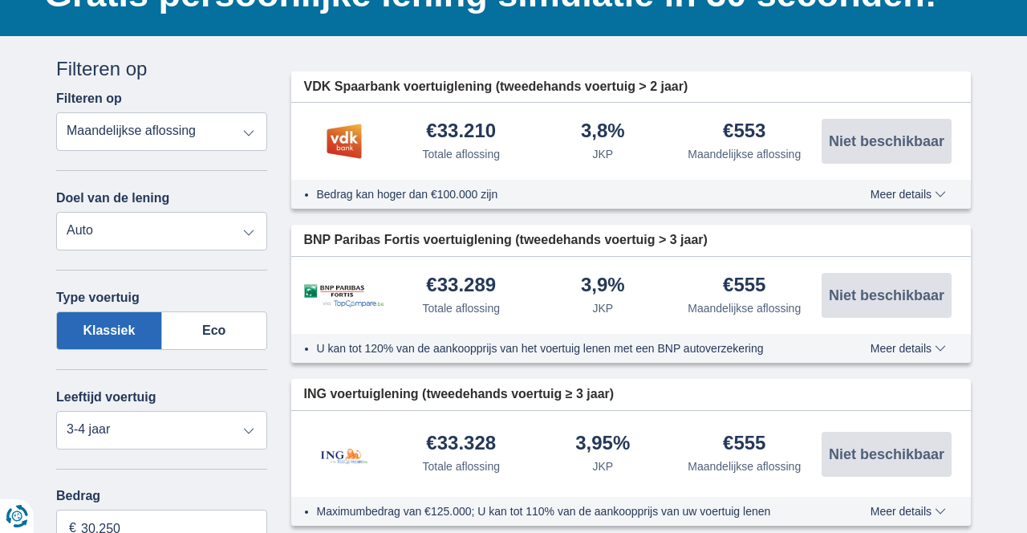
scroll to position [149, 0]
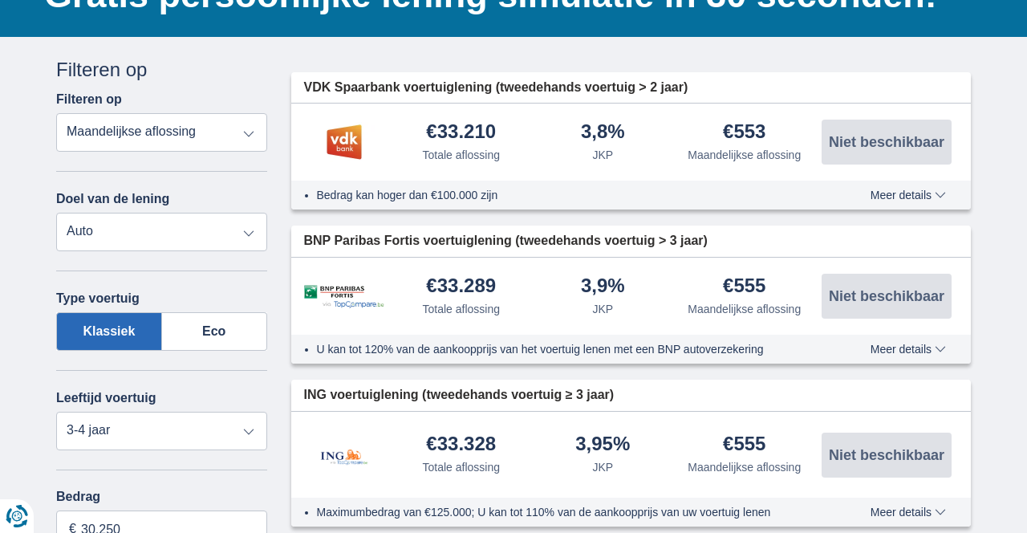
click at [252, 232] on select "Persoonlijke lening Auto Moto / fiets Mobilhome / caravan Renovatie Energie Sch…" at bounding box center [161, 232] width 211 height 38
click at [56, 213] on select "Persoonlijke lening Auto Moto / fiets Mobilhome / caravan Renovatie Energie Sch…" at bounding box center [161, 232] width 211 height 38
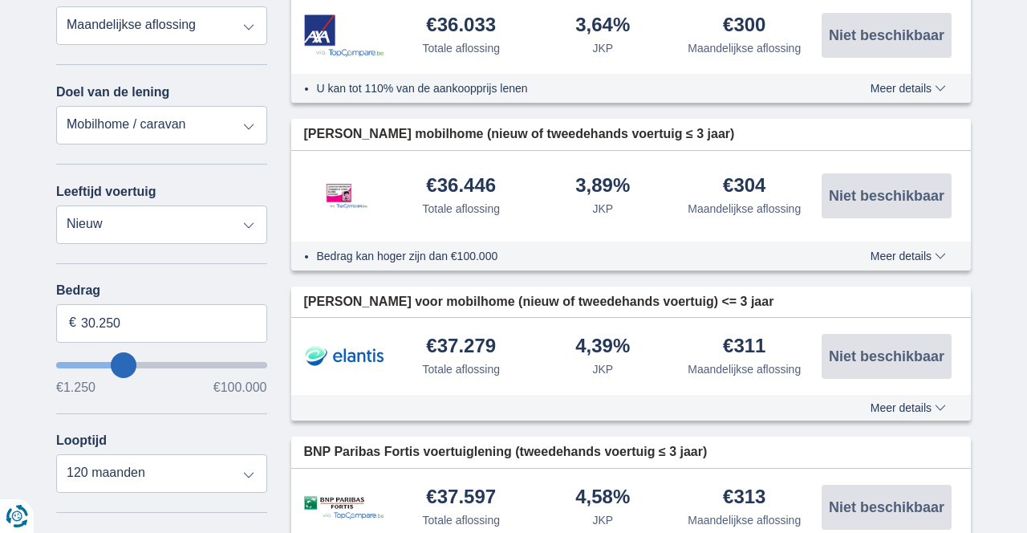
scroll to position [265, 0]
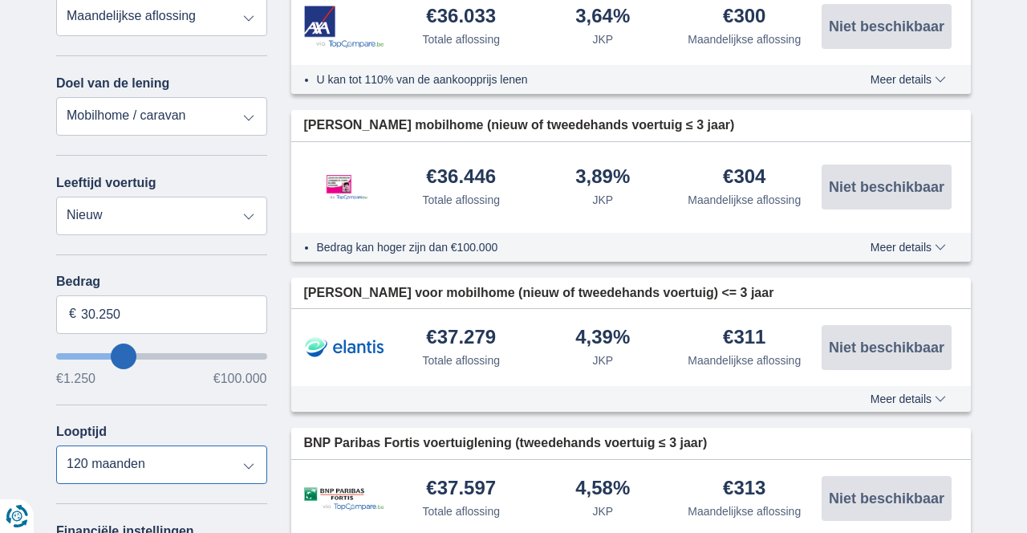
click at [246, 466] on select "12 maanden 18 maanden 24 maanden 30 maanden 36 maanden 42 maanden 48 maanden 60…" at bounding box center [161, 464] width 211 height 38
click at [56, 445] on select "12 maanden 18 maanden 24 maanden 30 maanden 36 maanden 42 maanden 48 maanden 60…" at bounding box center [161, 464] width 211 height 38
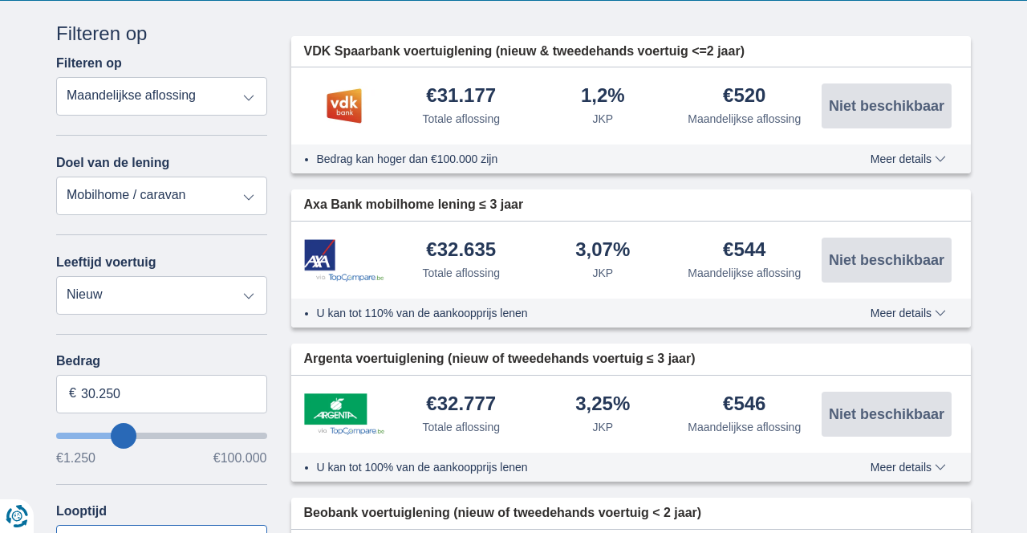
scroll to position [149, 0]
